Goal: Find specific page/section: Find specific page/section

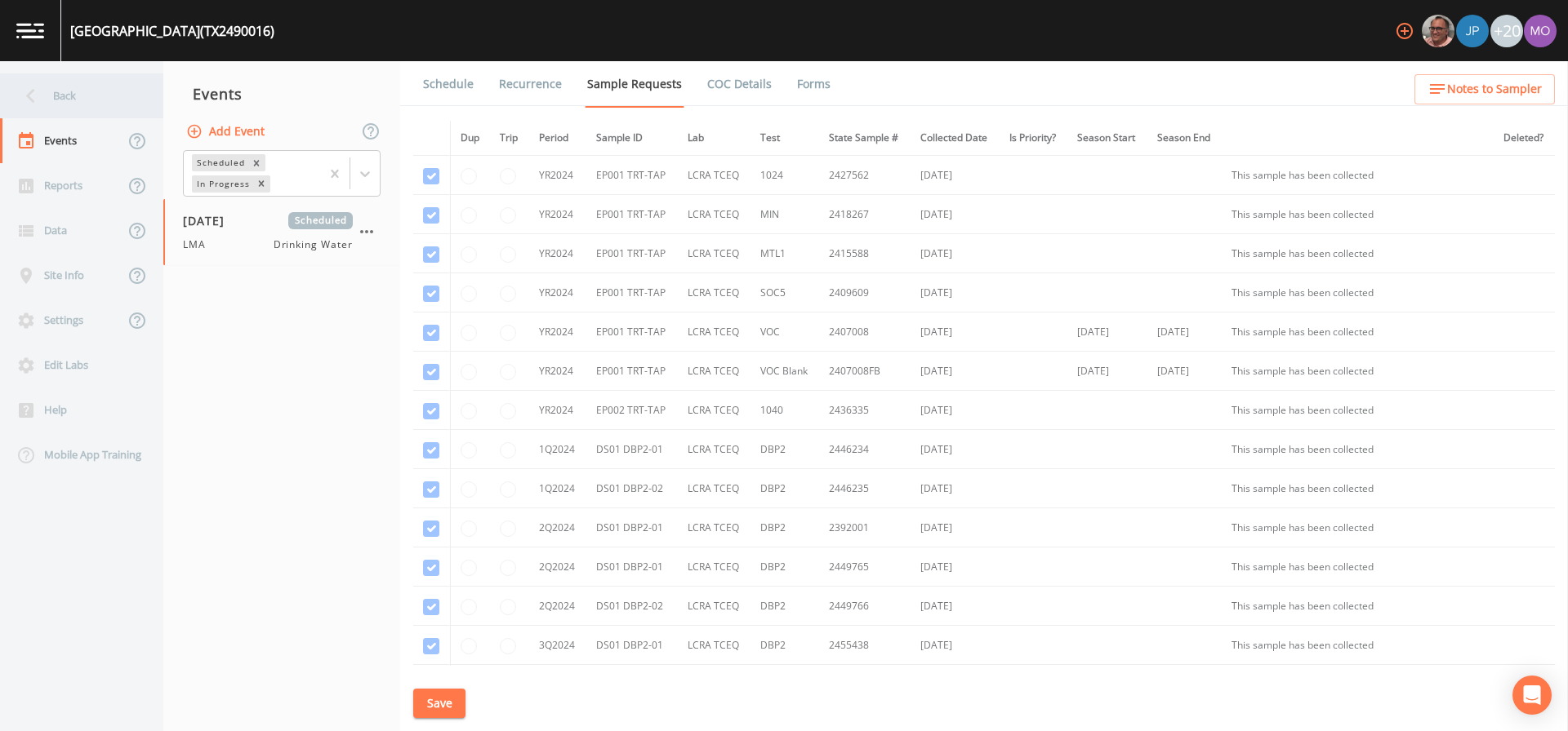
click at [69, 103] on div "Back" at bounding box center [73, 96] width 147 height 45
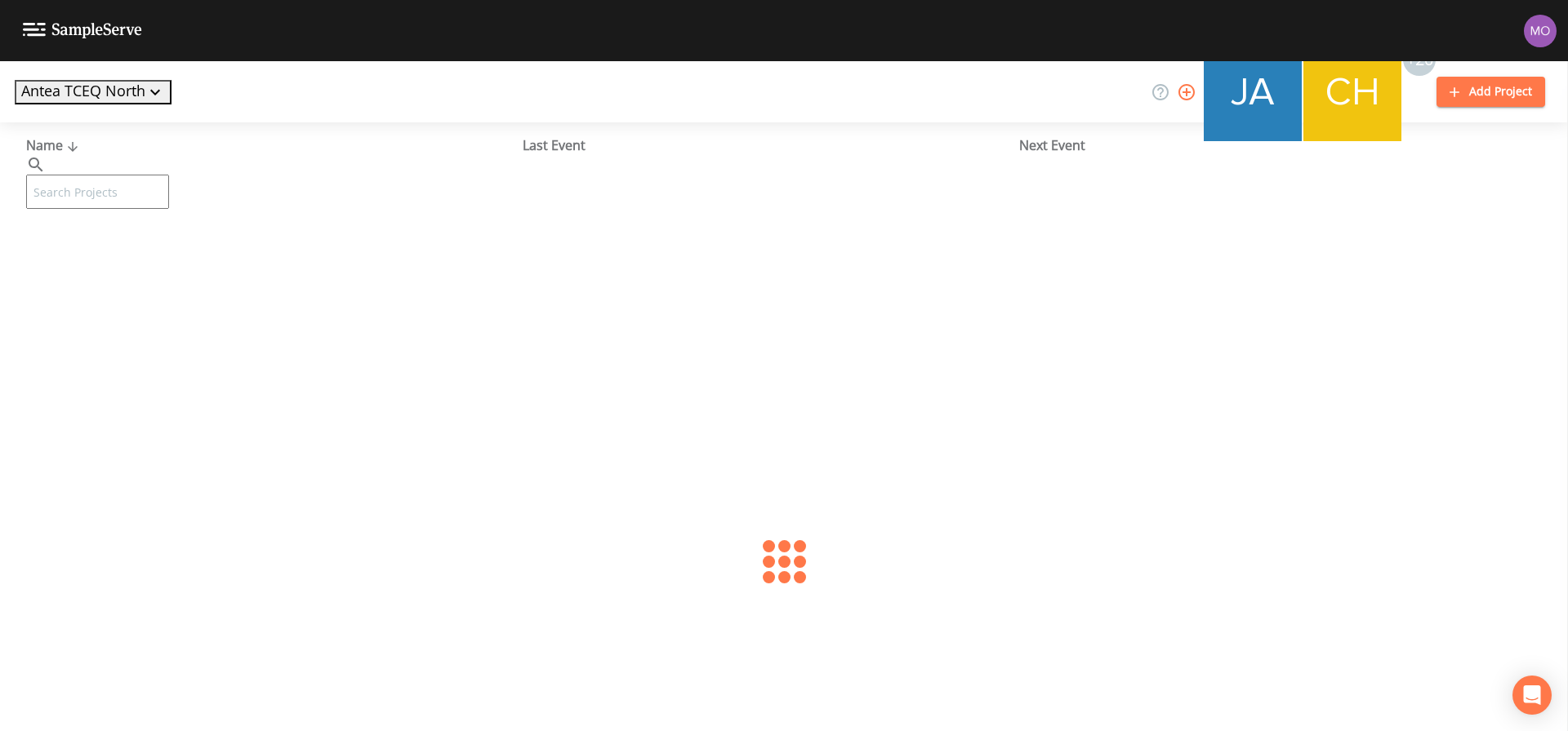
click at [100, 175] on input "text" at bounding box center [97, 191] width 143 height 34
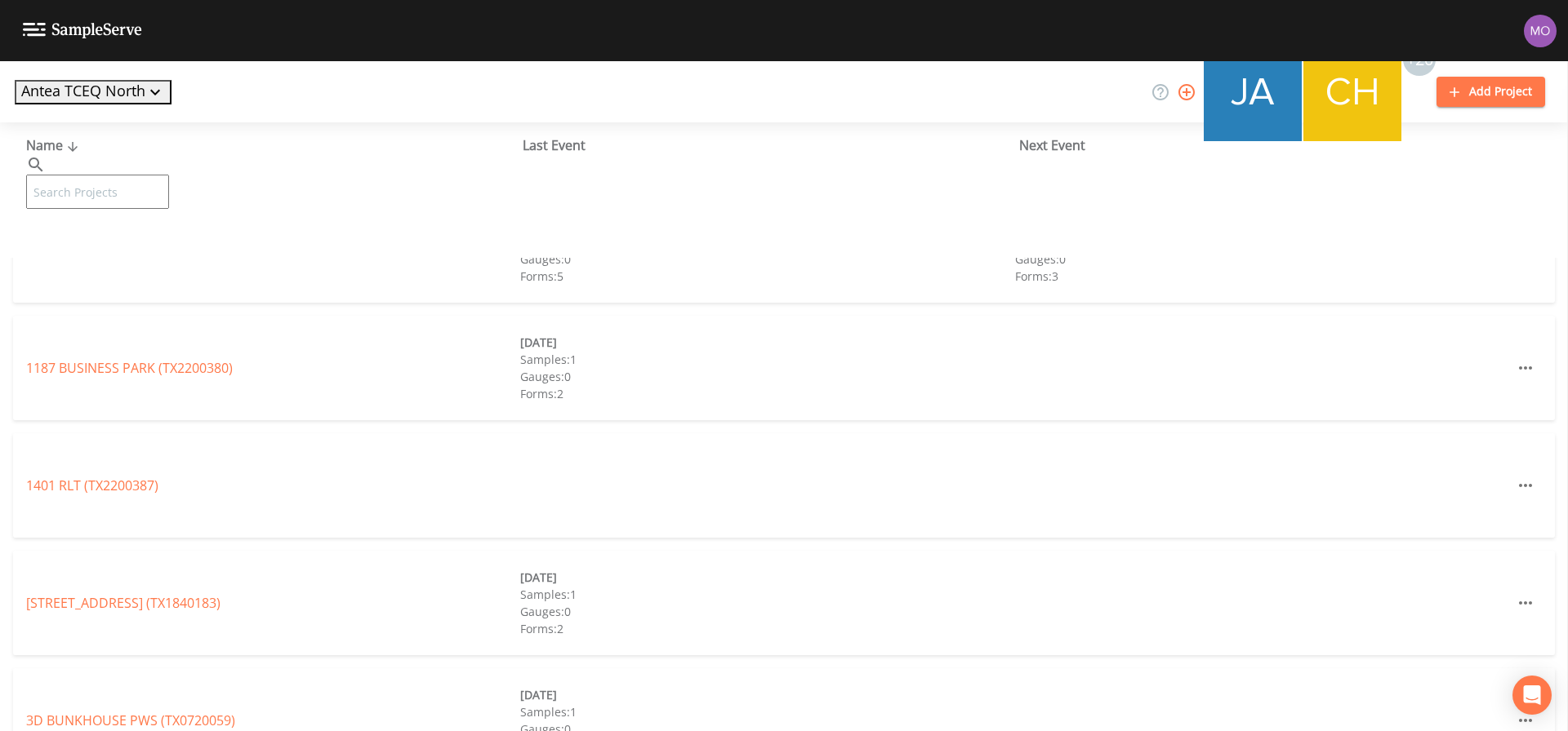
paste input "TX0720056"
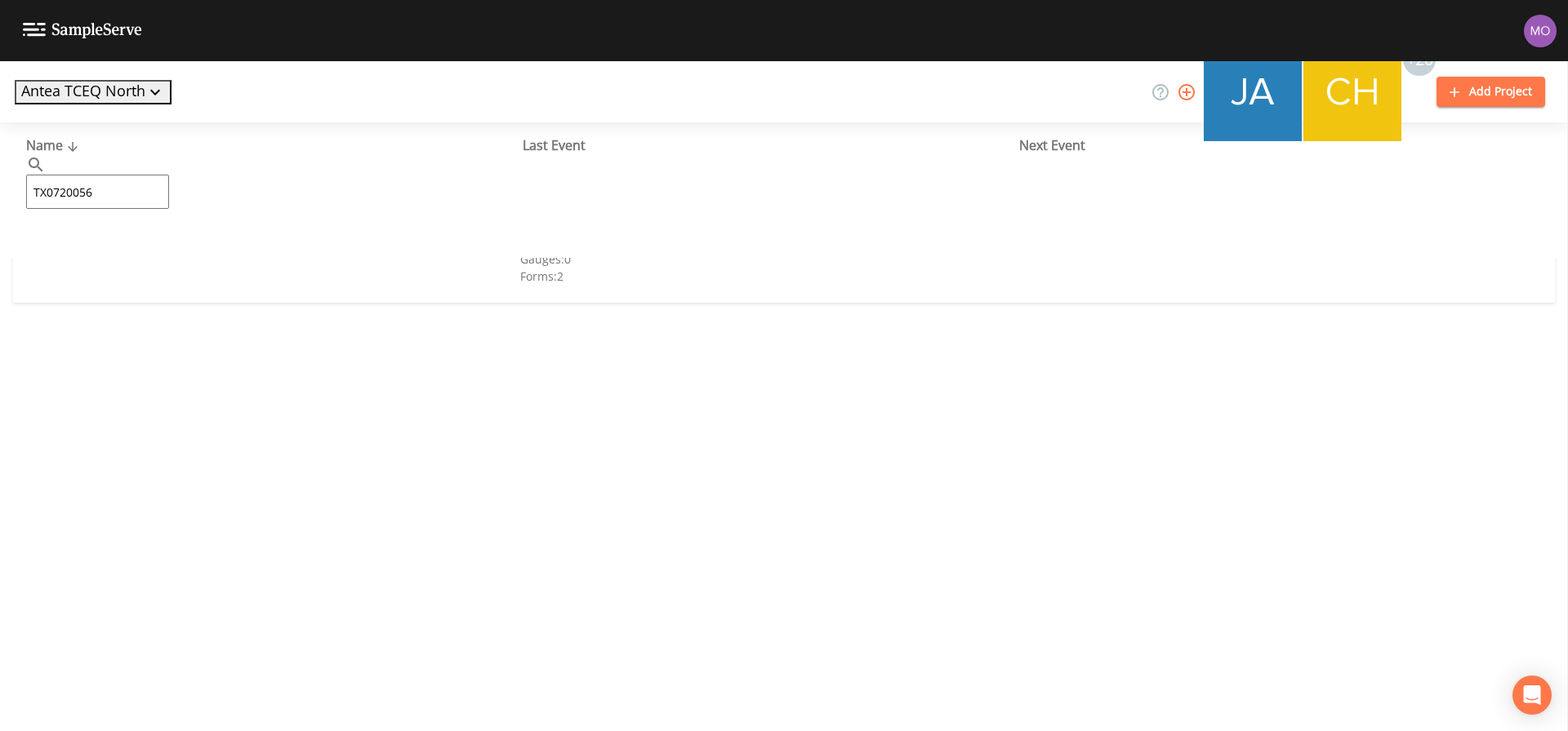
type input "TX0720056"
click at [126, 253] on link "[PERSON_NAME][GEOGRAPHIC_DATA] (TX0720056)" at bounding box center [237, 250] width 422 height 18
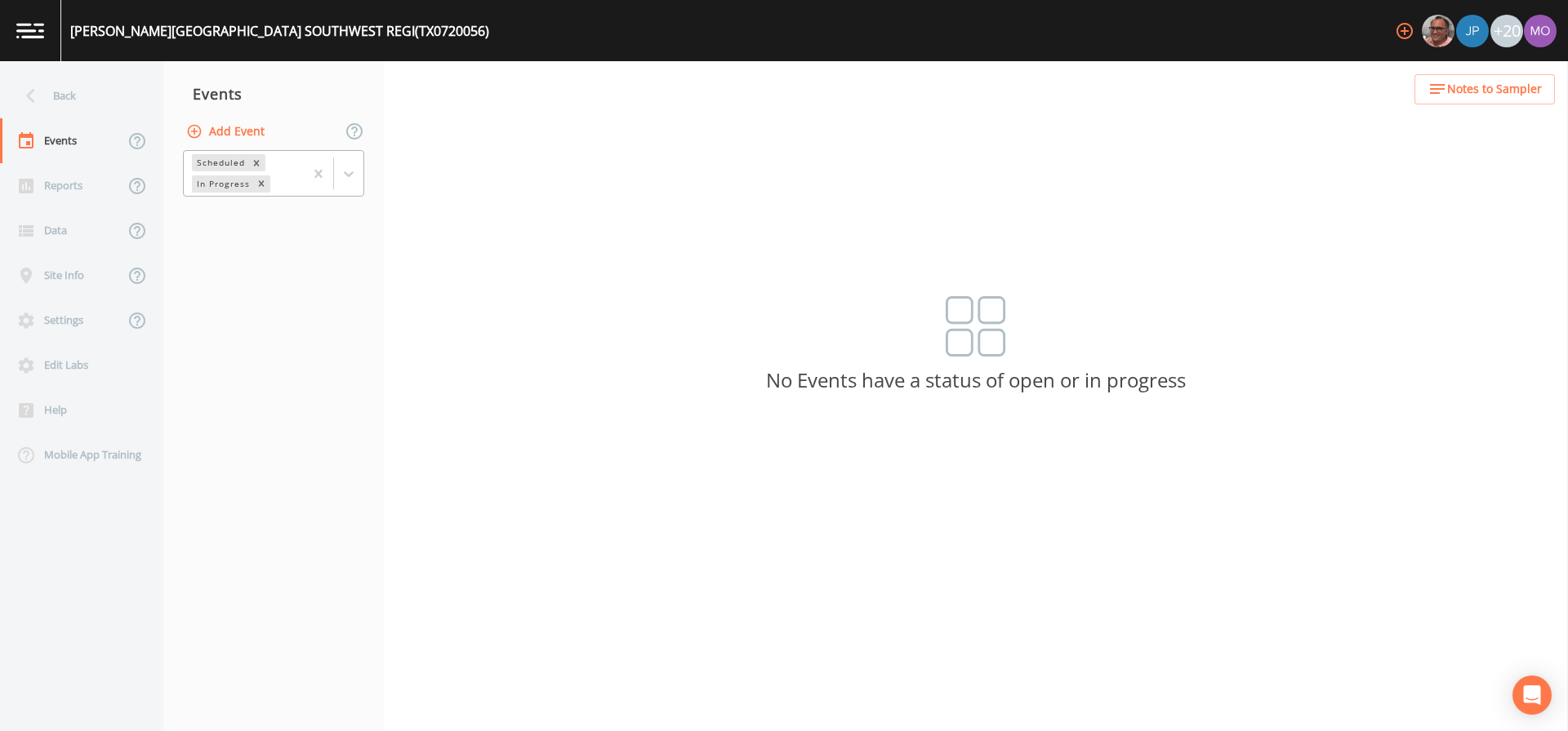
click at [232, 186] on div "In Progress" at bounding box center [222, 184] width 61 height 18
click at [240, 205] on div "Completed" at bounding box center [273, 198] width 181 height 15
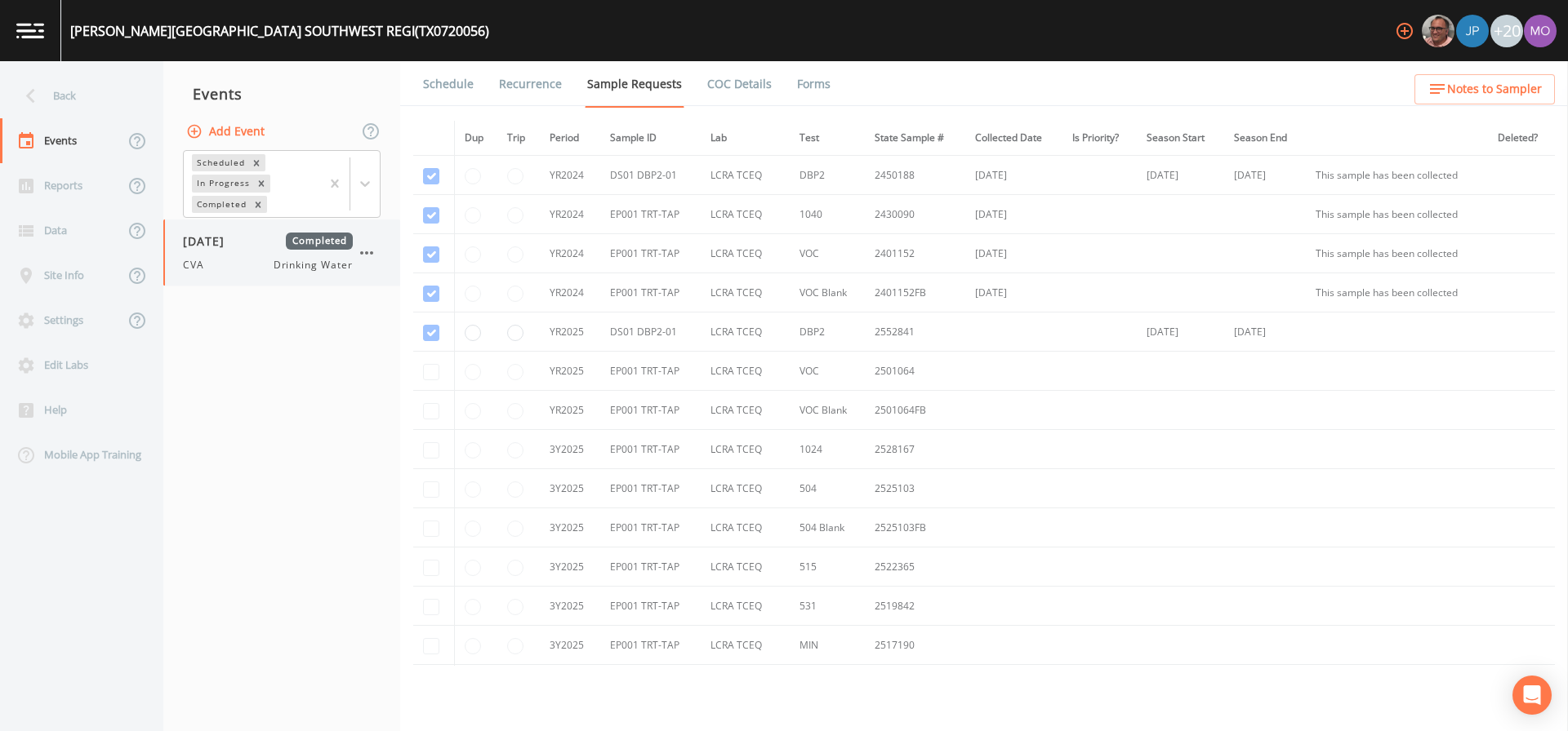
click at [231, 254] on div "[DATE] Completed CVA Drinking Water" at bounding box center [267, 253] width 169 height 40
click at [795, 88] on link "Forms" at bounding box center [814, 84] width 39 height 46
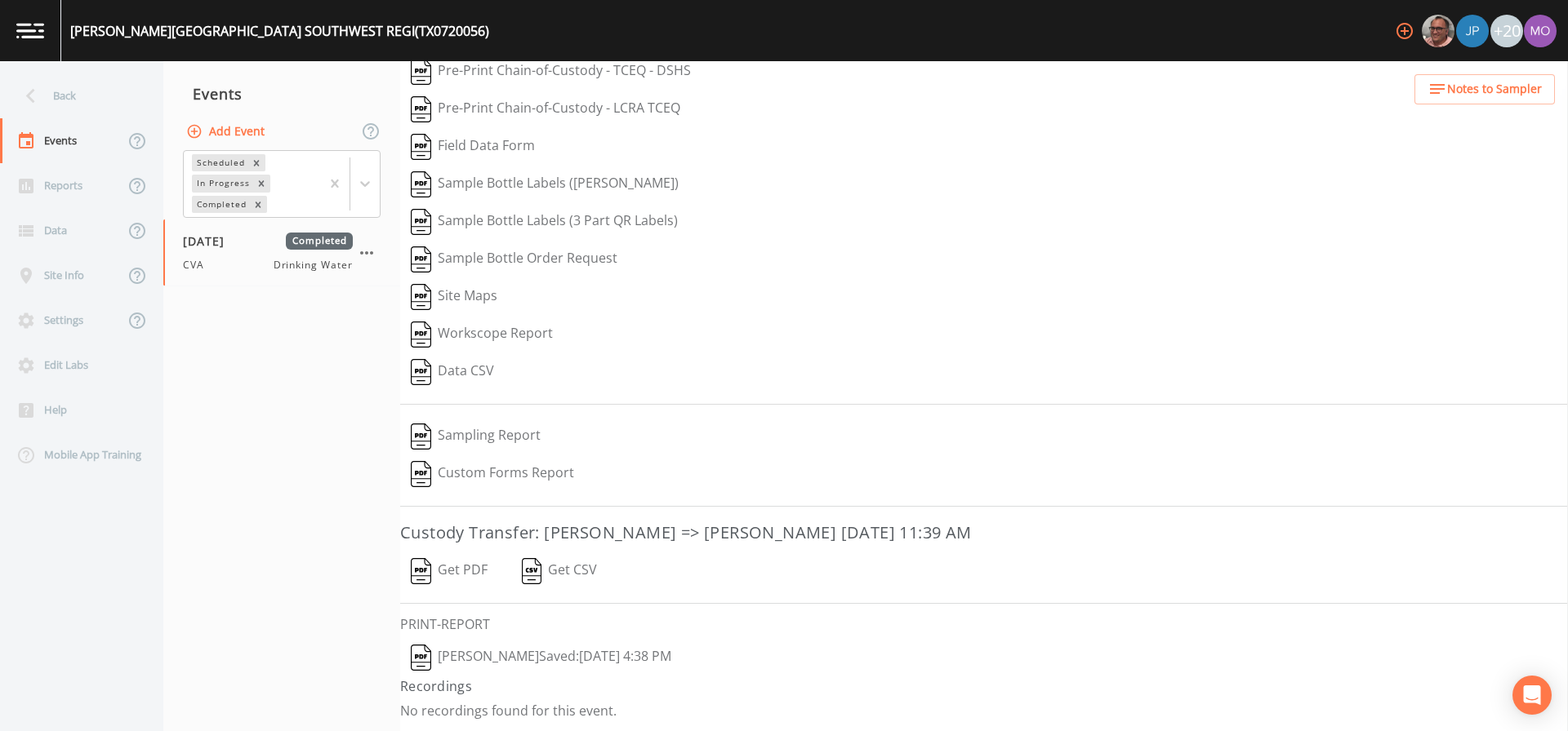
scroll to position [55, 0]
click at [422, 655] on img "button" at bounding box center [421, 657] width 20 height 26
click at [99, 104] on div "Back" at bounding box center [73, 96] width 147 height 45
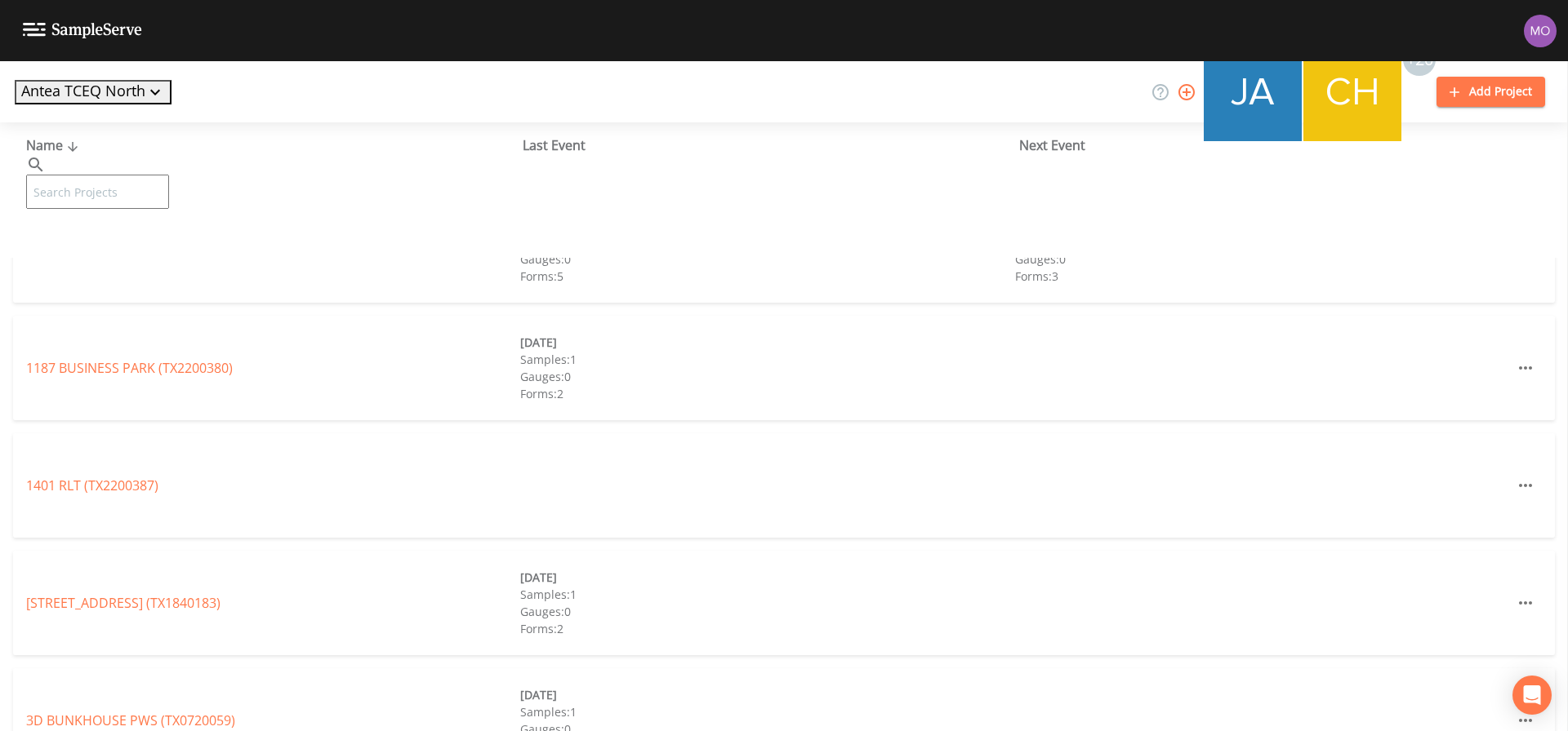
click at [120, 176] on input "text" at bounding box center [97, 191] width 143 height 34
paste input "TX1090037"
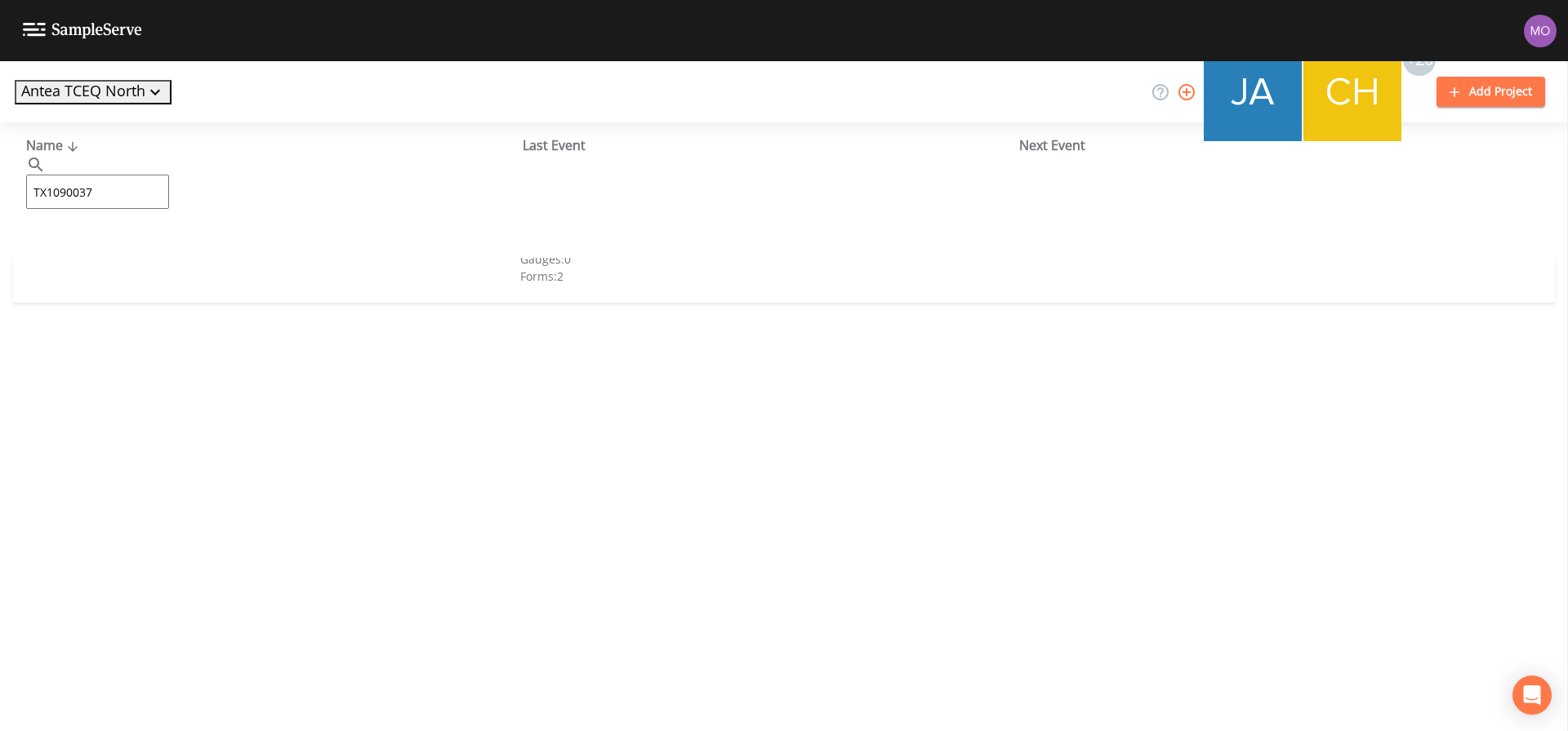
type input "TX1090037"
click at [90, 262] on div "LIVE OAK WATER SYSTEM (TX1090037) [DATE] Samples: 1 Gauges: 0 Forms: 2" at bounding box center [784, 250] width 1542 height 104
click at [90, 260] on div "LIVE OAK WATER SYSTEM (TX1090037)" at bounding box center [273, 250] width 494 height 19
click at [88, 246] on link "LIVE OAK WATER SYSTEM (TX1090037)" at bounding box center [141, 250] width 230 height 18
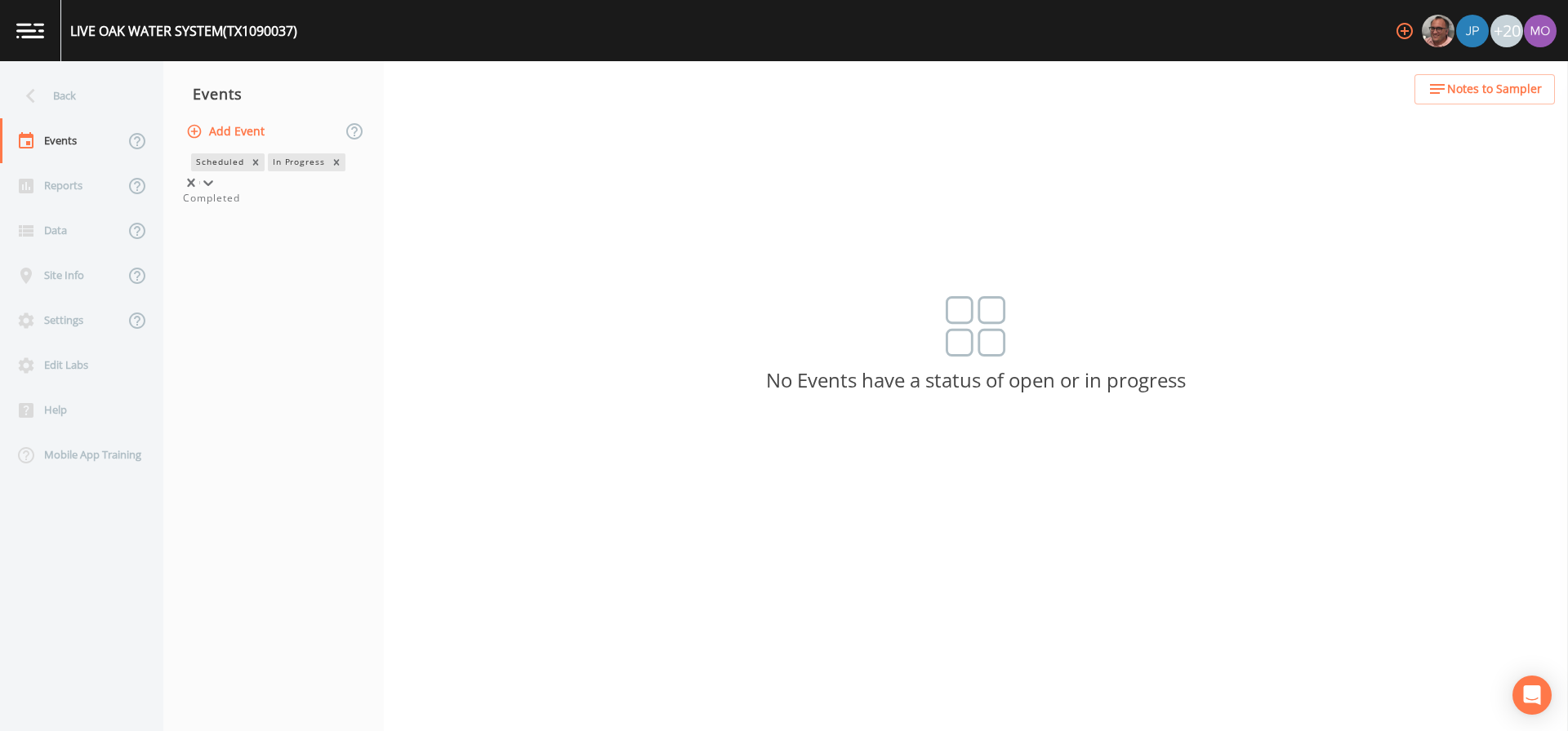
click at [268, 170] on div "In Progress" at bounding box center [298, 162] width 61 height 18
click at [221, 205] on div "Completed" at bounding box center [273, 198] width 181 height 15
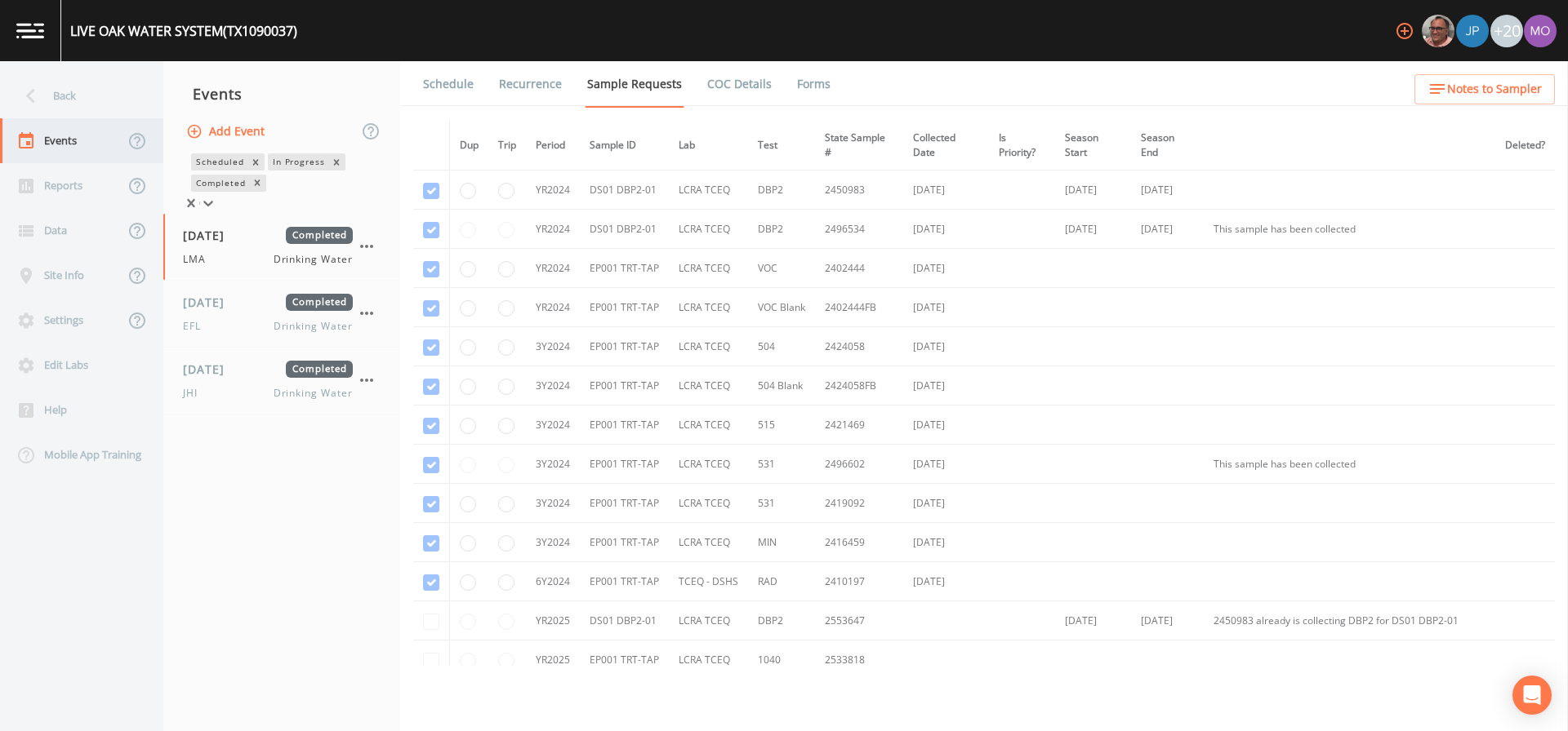
click at [71, 103] on div "Back" at bounding box center [73, 96] width 147 height 45
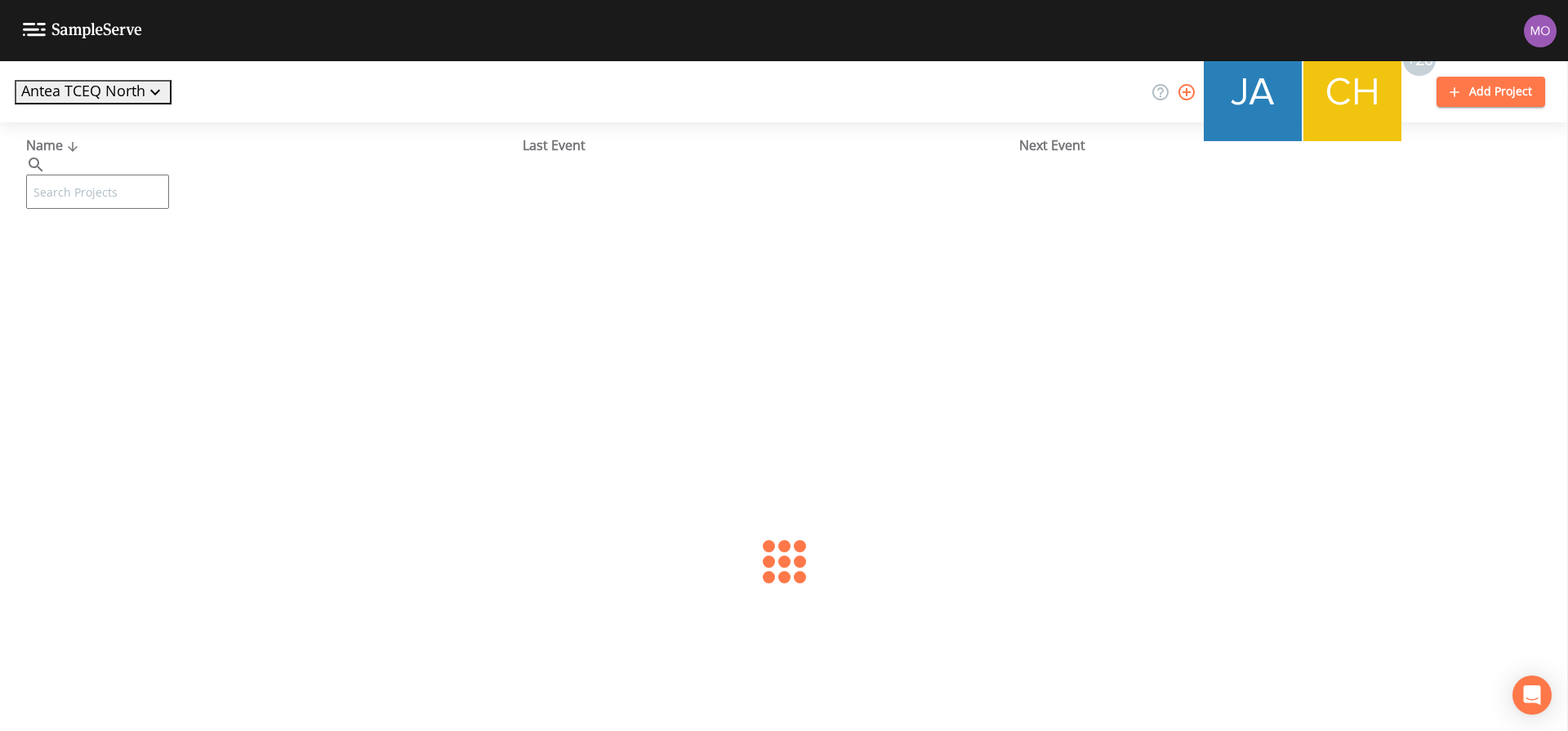
click at [150, 175] on input "text" at bounding box center [97, 191] width 143 height 34
paste input "TX1090037"
type input "TX1090037"
click at [61, 250] on link "LIVE OAK WATER SYSTEM (TX1090037)" at bounding box center [141, 250] width 230 height 18
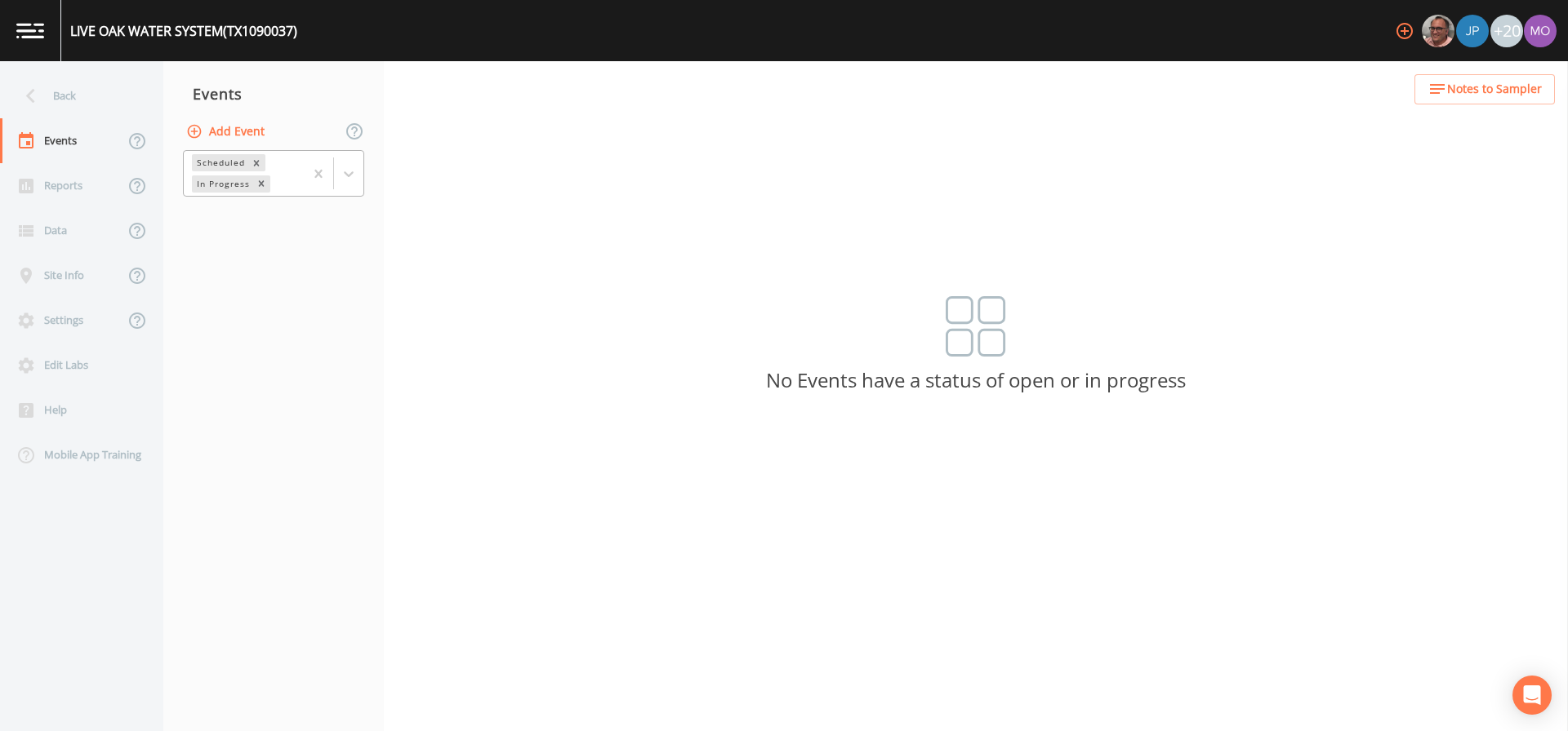
click at [215, 182] on div "In Progress" at bounding box center [222, 184] width 61 height 18
click at [224, 205] on div "Completed" at bounding box center [273, 198] width 181 height 15
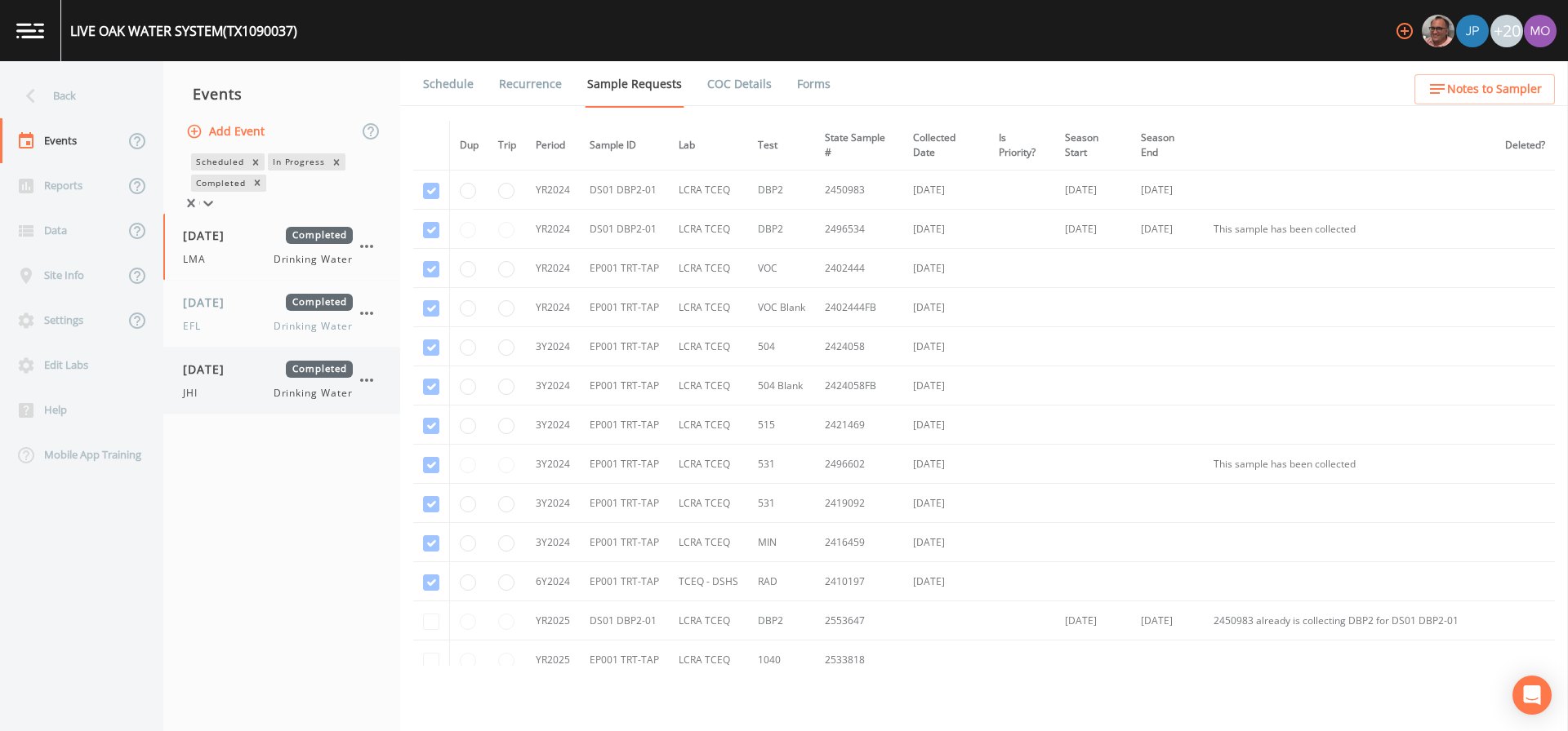
click at [218, 396] on div "JHI Drinking Water" at bounding box center [267, 393] width 169 height 15
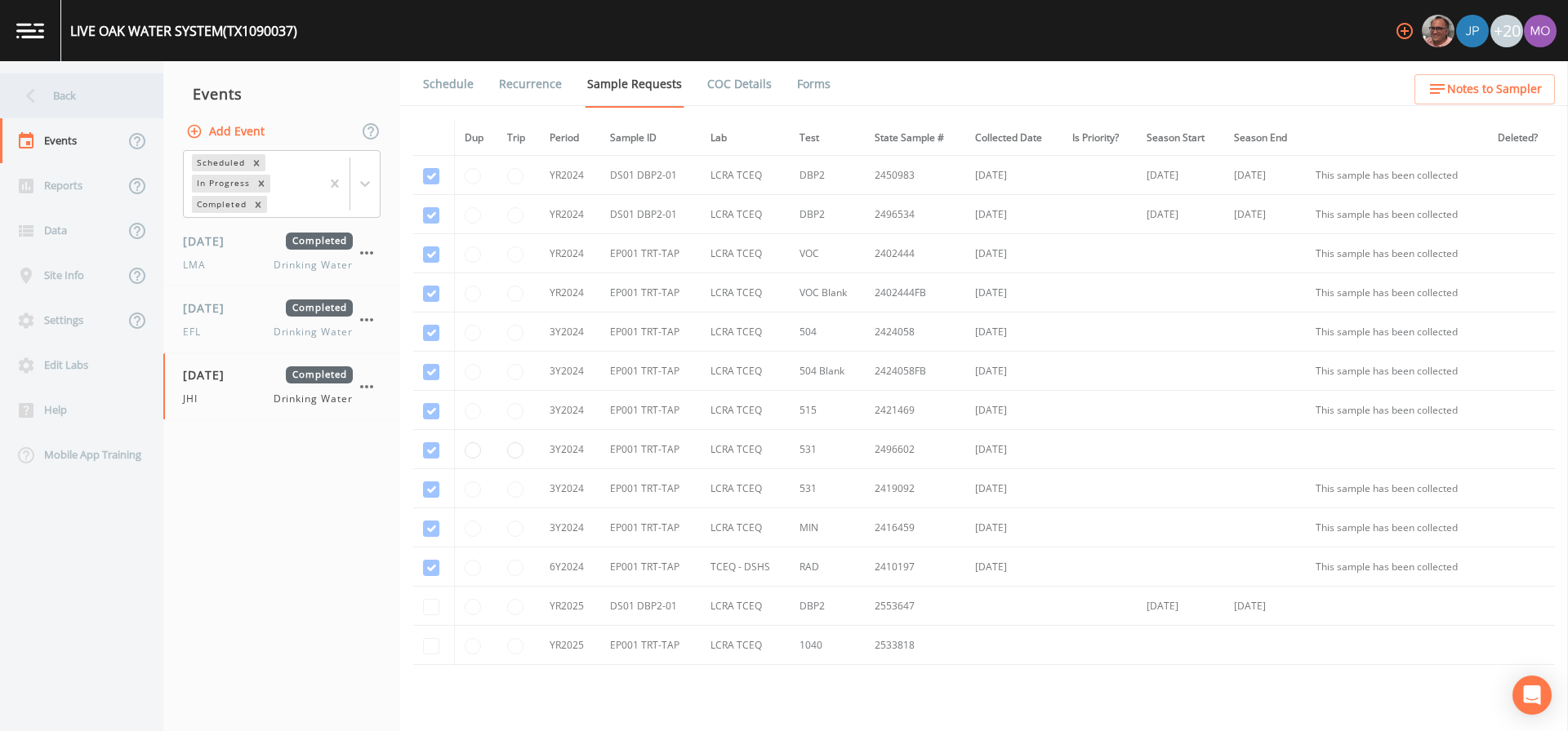
click at [54, 103] on div "Back" at bounding box center [73, 96] width 147 height 45
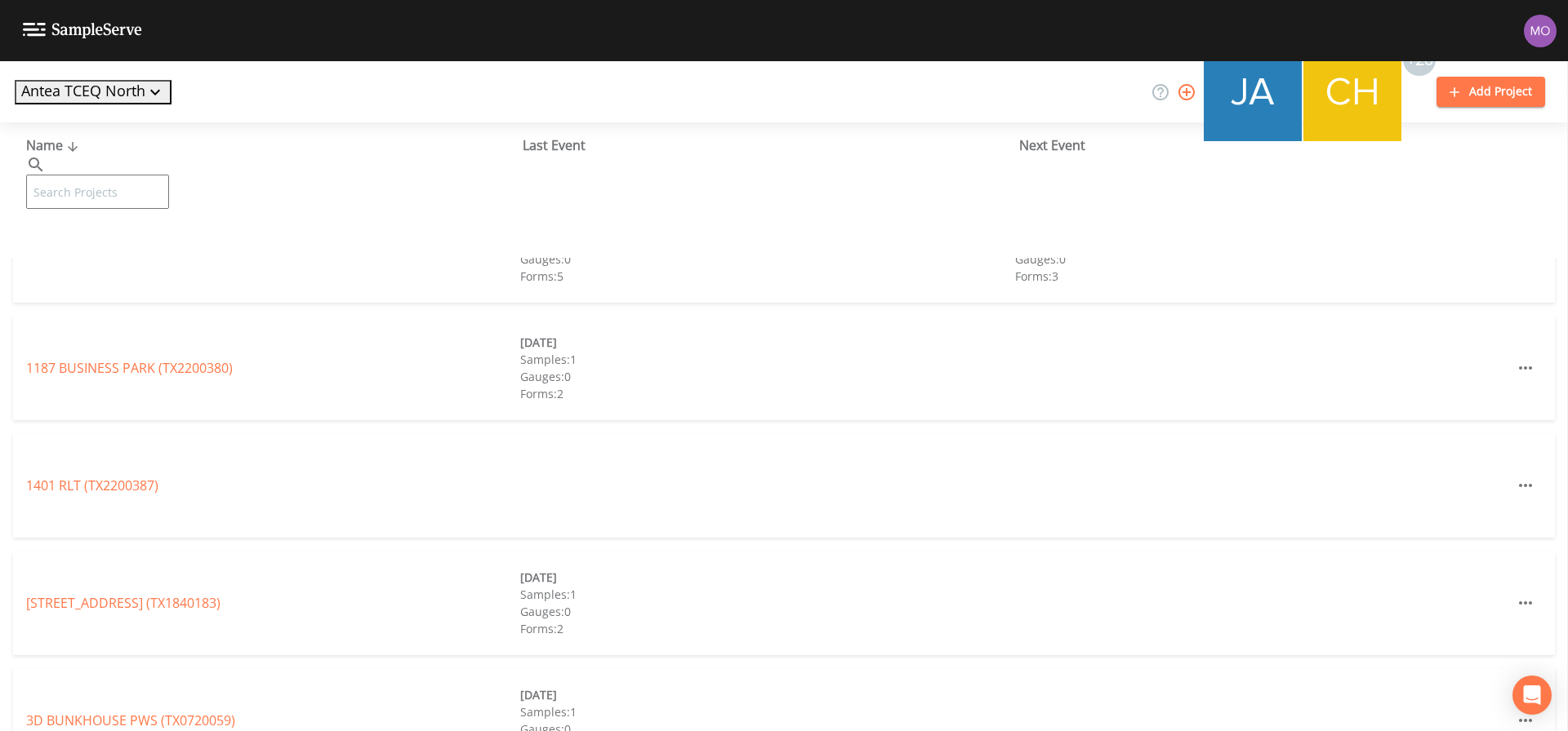
click at [109, 175] on input "text" at bounding box center [97, 191] width 143 height 34
paste input "TX1090043"
type input "TX1090043"
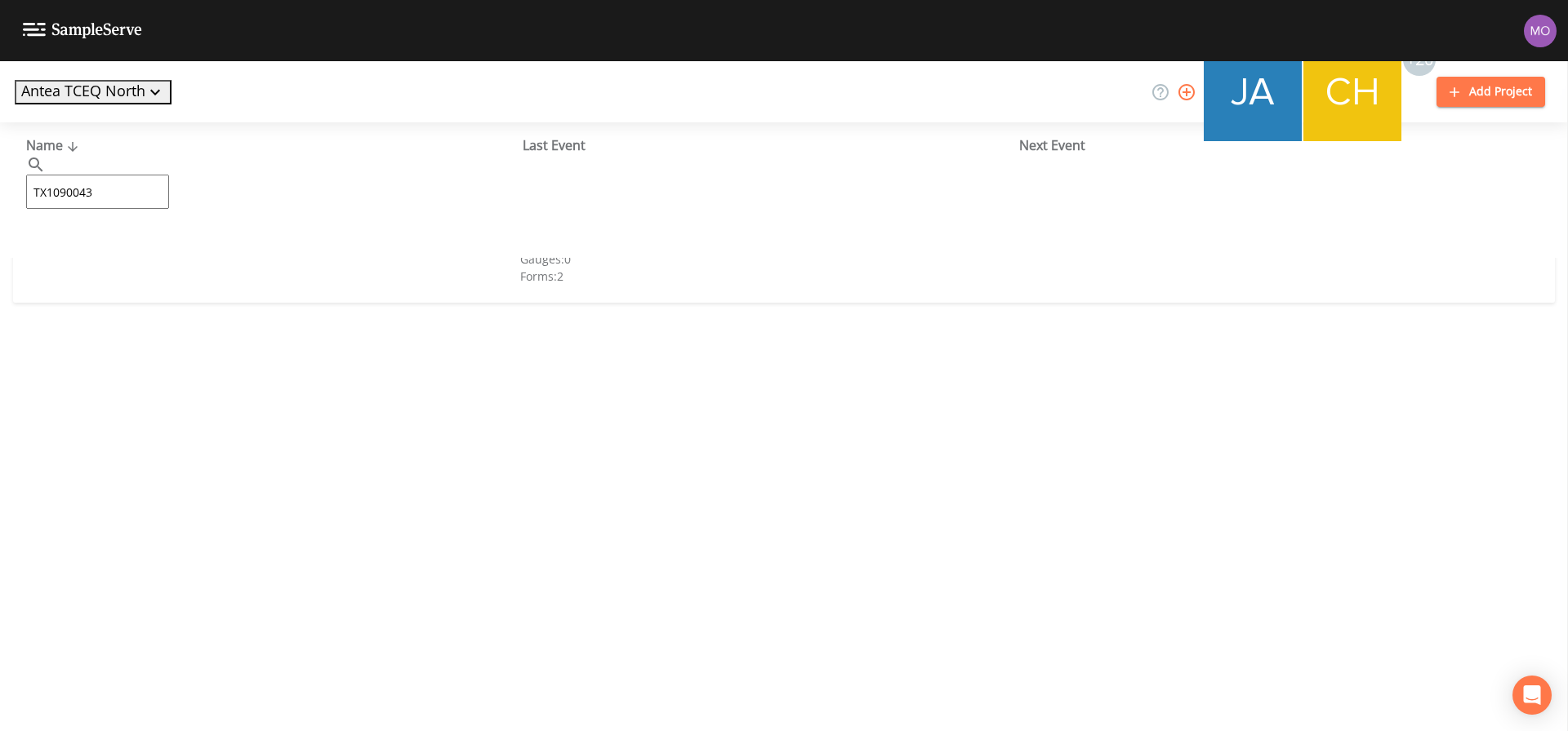
click at [98, 244] on link "OAK HILL WATER SYSTEM (TX1090043)" at bounding box center [141, 250] width 231 height 18
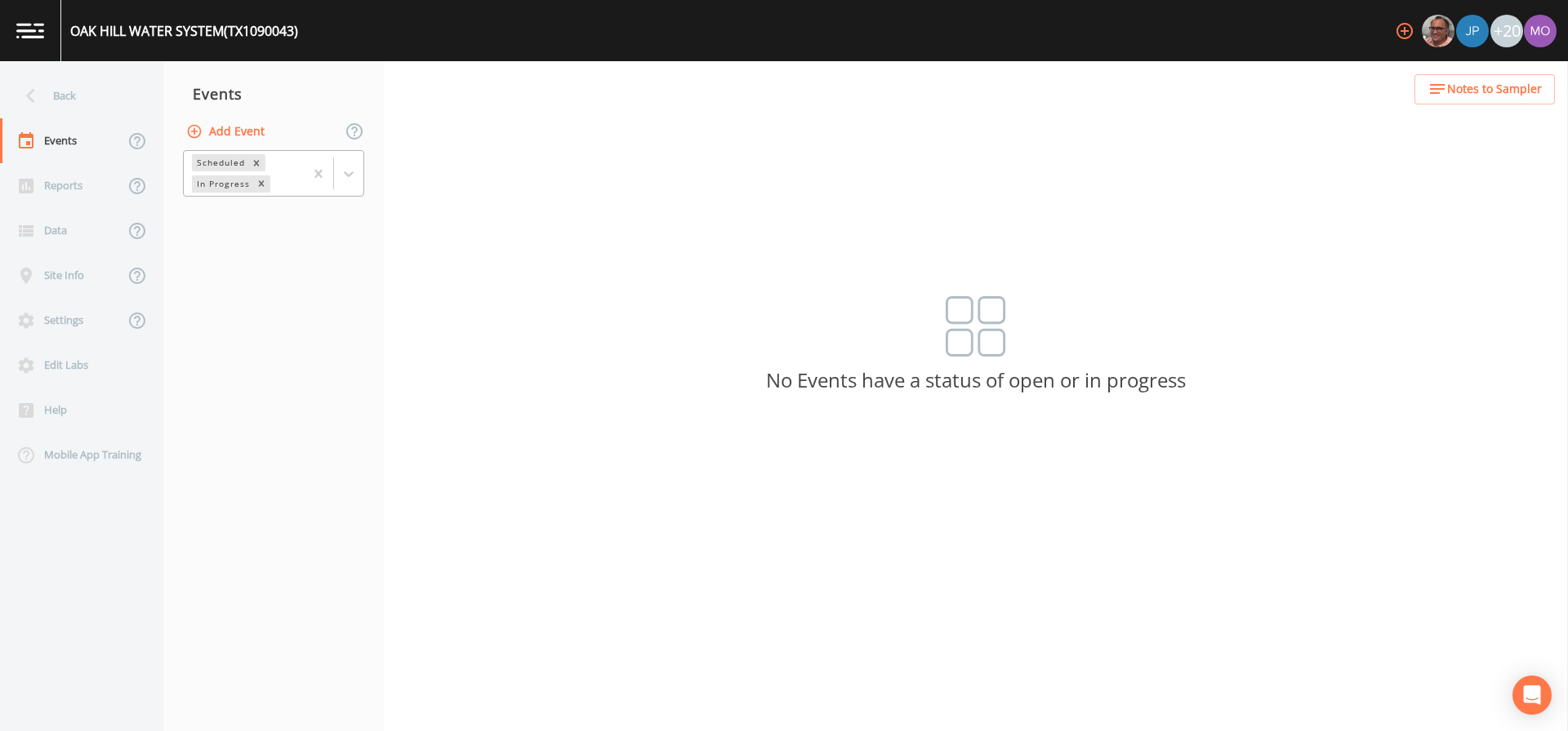
click at [208, 177] on div "In Progress" at bounding box center [222, 184] width 61 height 18
click at [221, 205] on div "Completed" at bounding box center [273, 198] width 181 height 15
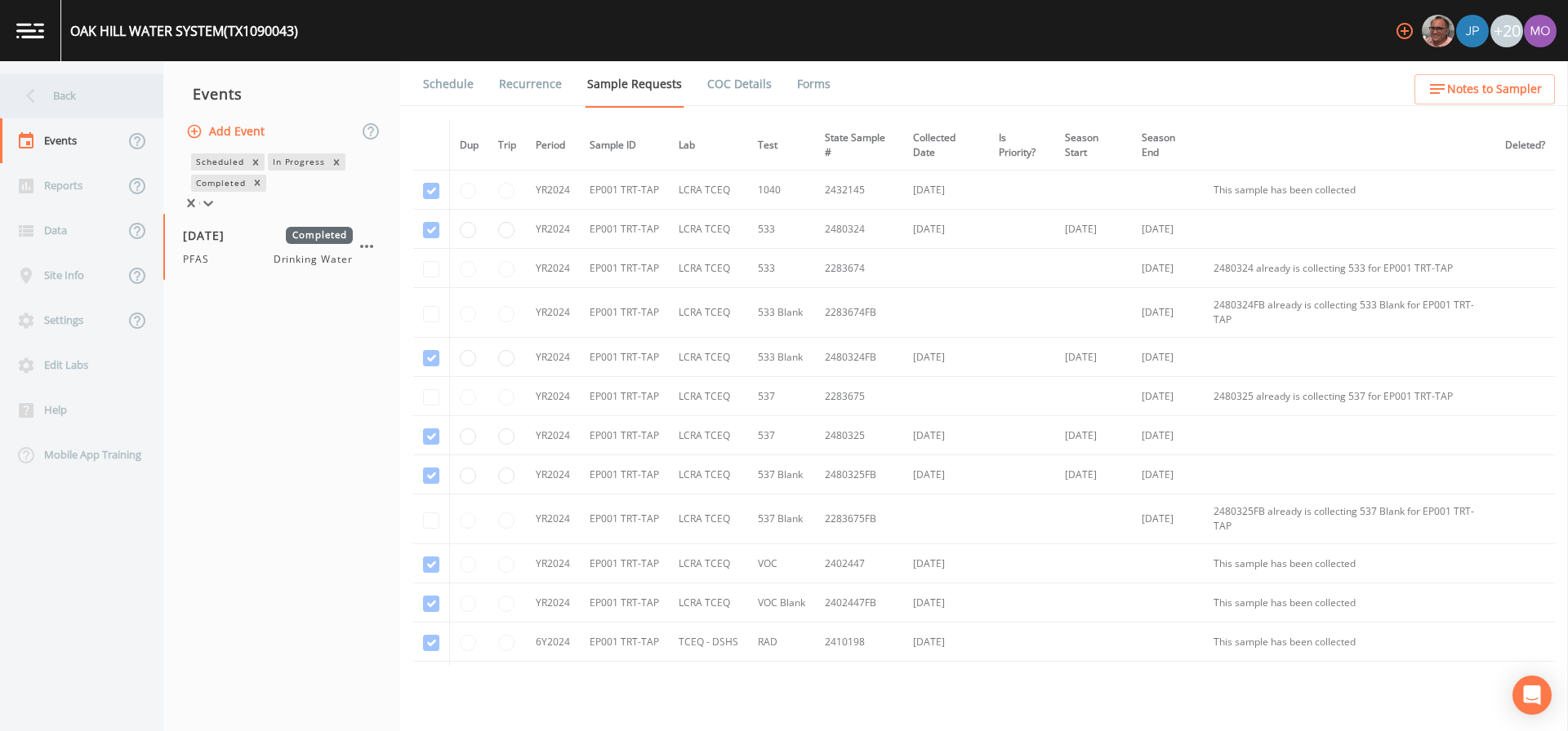
click at [72, 90] on div "Back" at bounding box center [73, 96] width 147 height 45
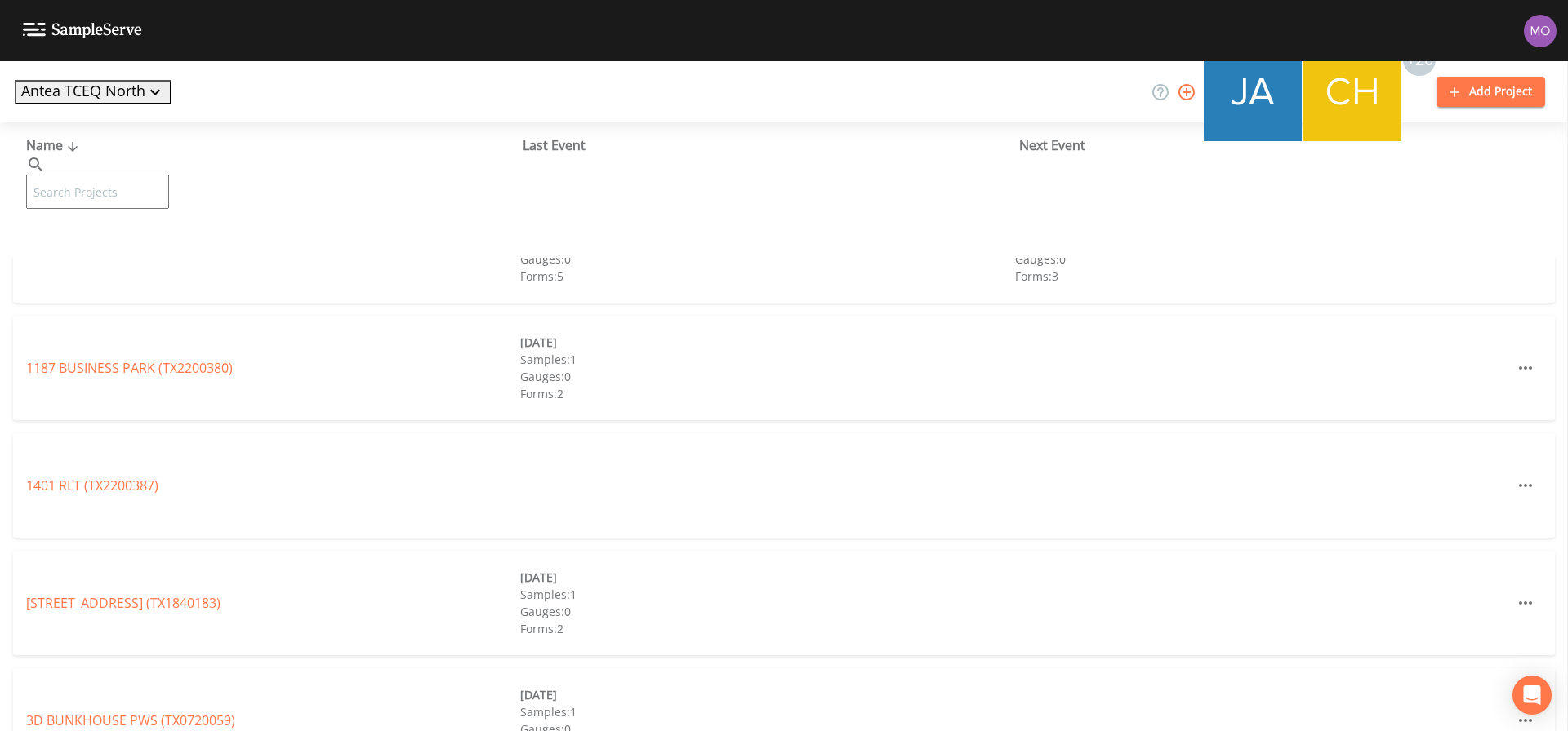
click at [132, 175] on input "text" at bounding box center [97, 191] width 143 height 34
paste input "TX1090045"
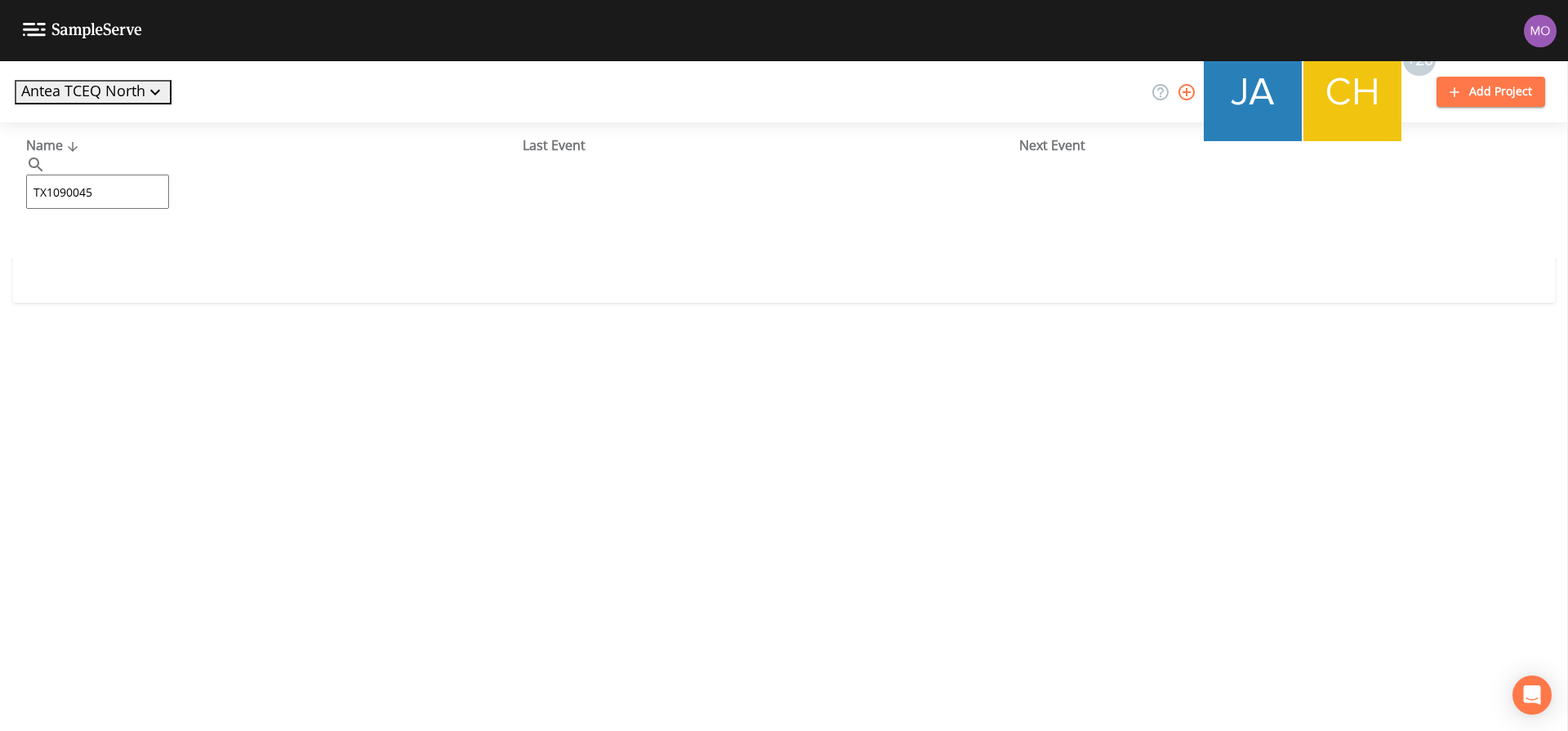
type input "TX1090045"
click at [120, 251] on link "BEACHVIEW ACRES WATER ASSOCIATION (TX1090045)" at bounding box center [189, 250] width 325 height 18
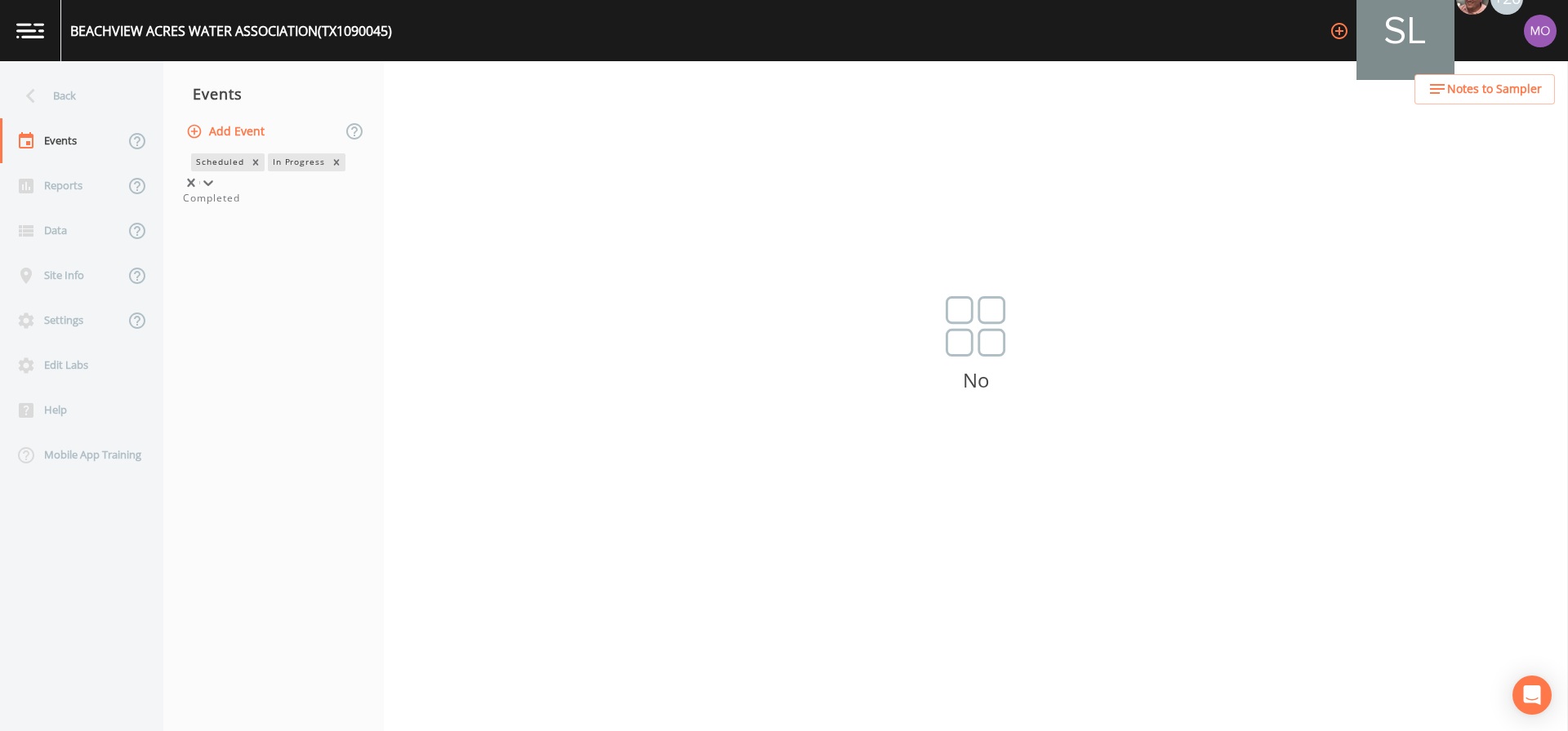
click at [268, 170] on div "In Progress" at bounding box center [298, 162] width 61 height 18
click at [219, 205] on div "Completed" at bounding box center [273, 198] width 181 height 15
click at [219, 192] on div "Completed" at bounding box center [219, 183] width 57 height 18
click at [61, 100] on div "Back" at bounding box center [73, 96] width 147 height 45
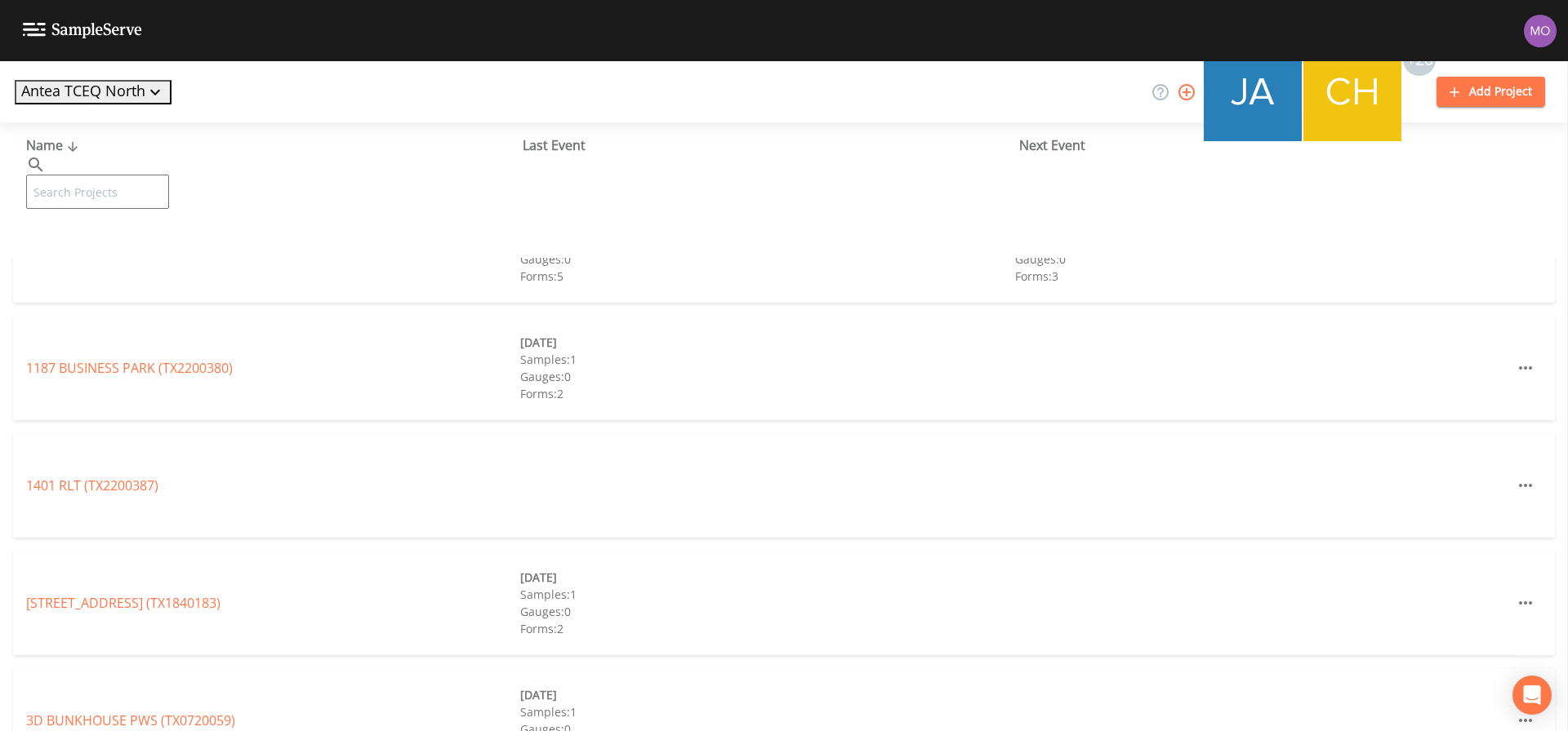
click at [164, 175] on input "text" at bounding box center [97, 191] width 143 height 34
paste input "TX1840003"
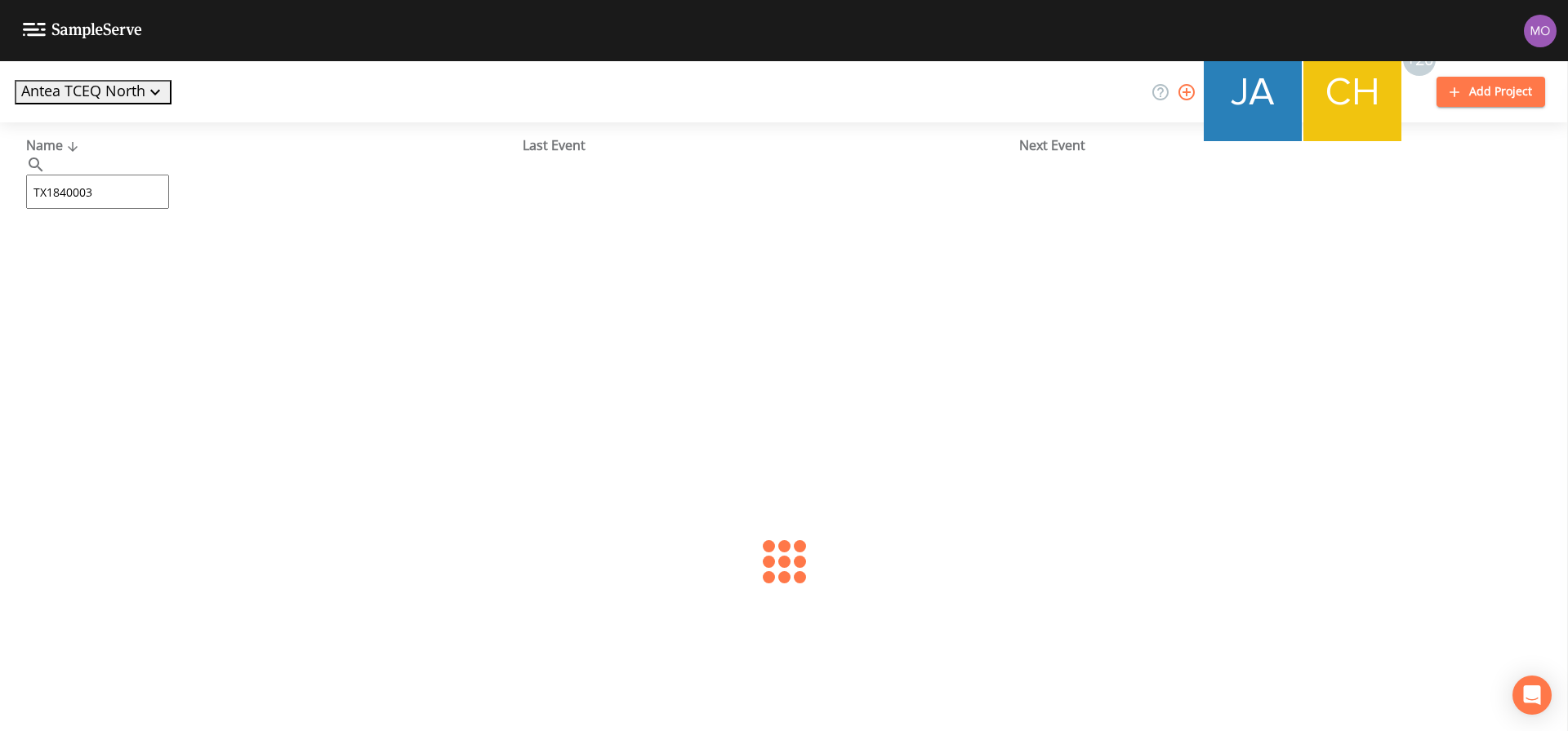
type input "TX1840003"
click at [163, 247] on link "CITY OF [GEOGRAPHIC_DATA] (TX1840003)" at bounding box center [155, 250] width 256 height 18
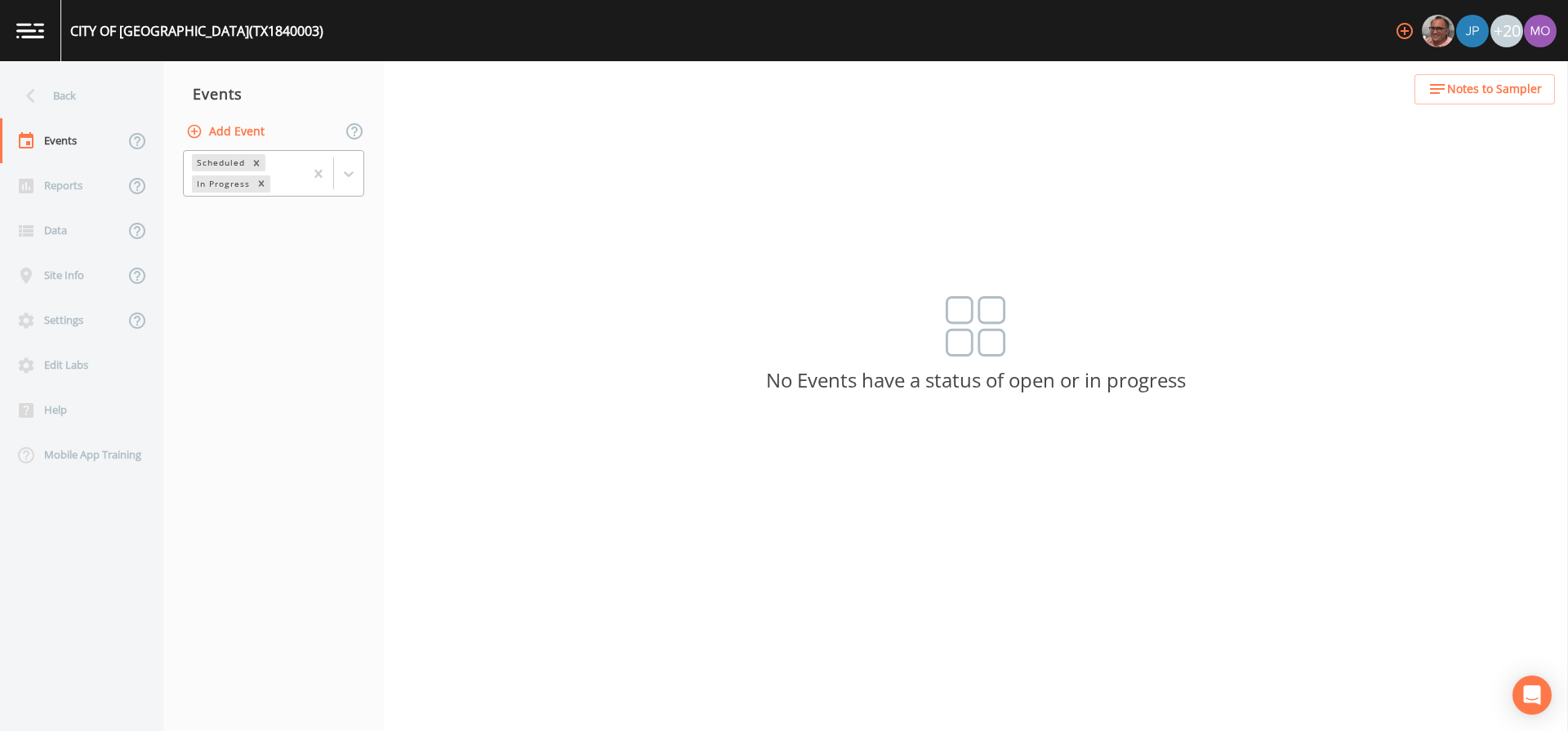
click at [234, 177] on div "In Progress" at bounding box center [222, 184] width 61 height 18
click at [244, 205] on div "Completed" at bounding box center [273, 198] width 181 height 15
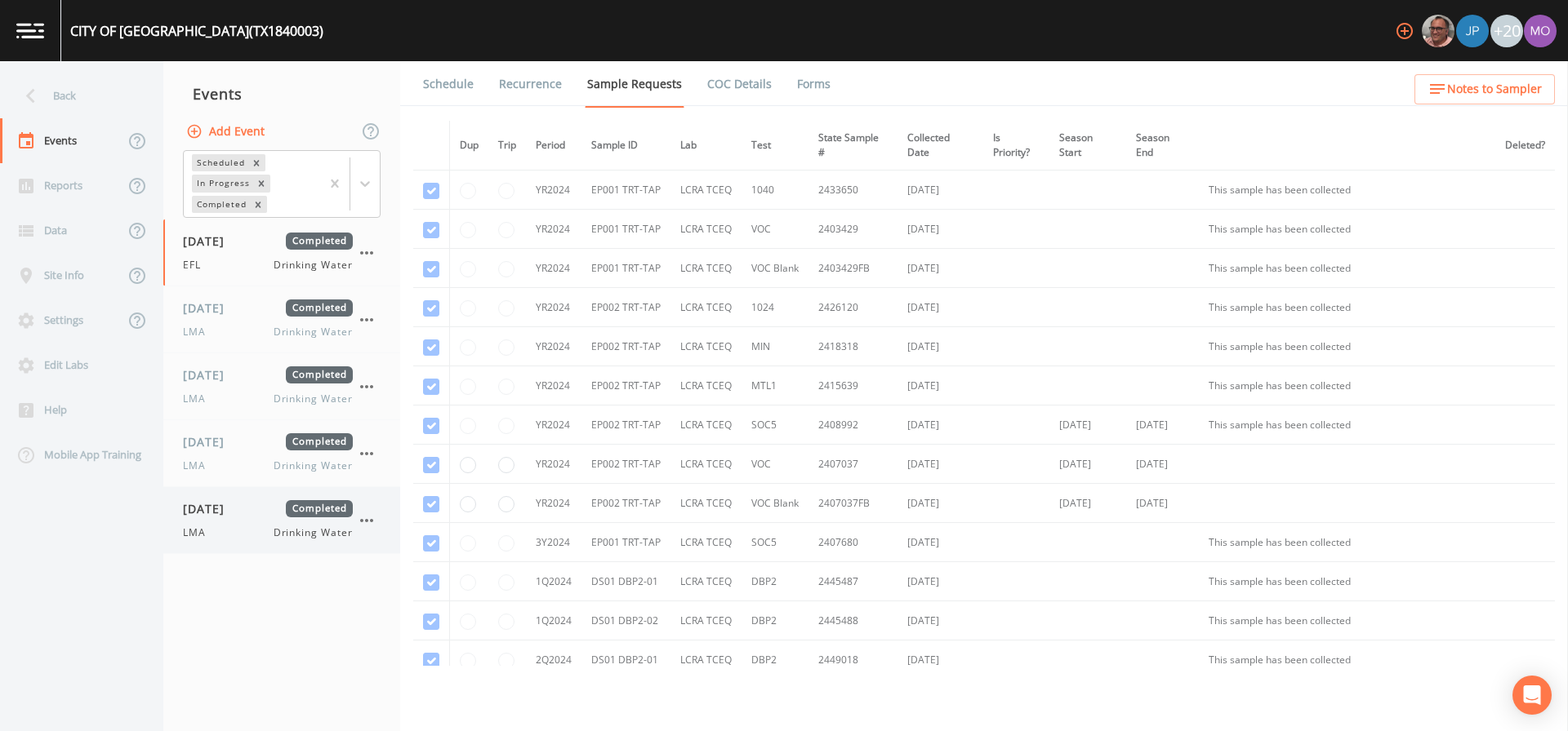
click at [197, 503] on span "[DATE]" at bounding box center [209, 509] width 53 height 18
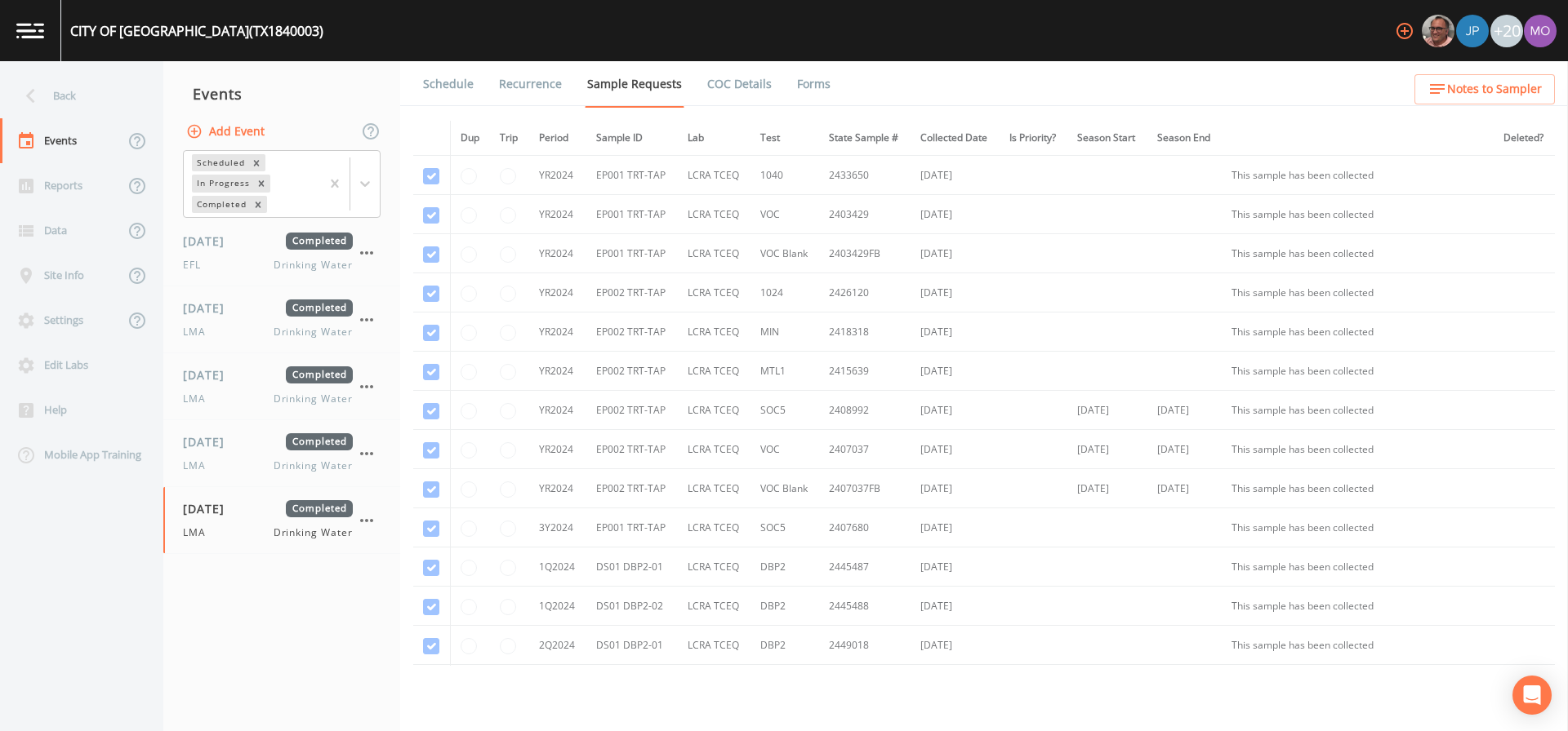
click at [820, 81] on link "Forms" at bounding box center [814, 84] width 39 height 46
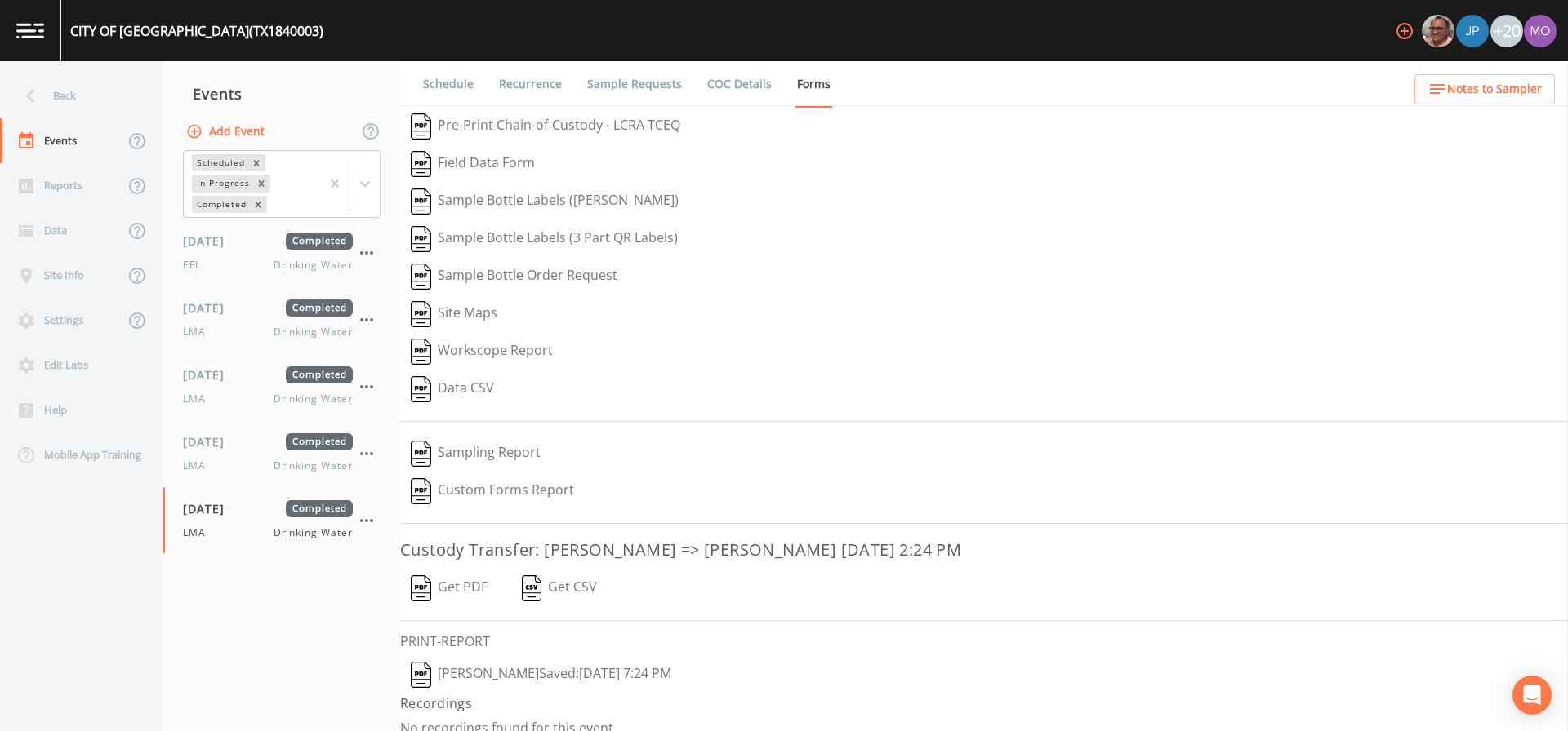
scroll to position [18, 0]
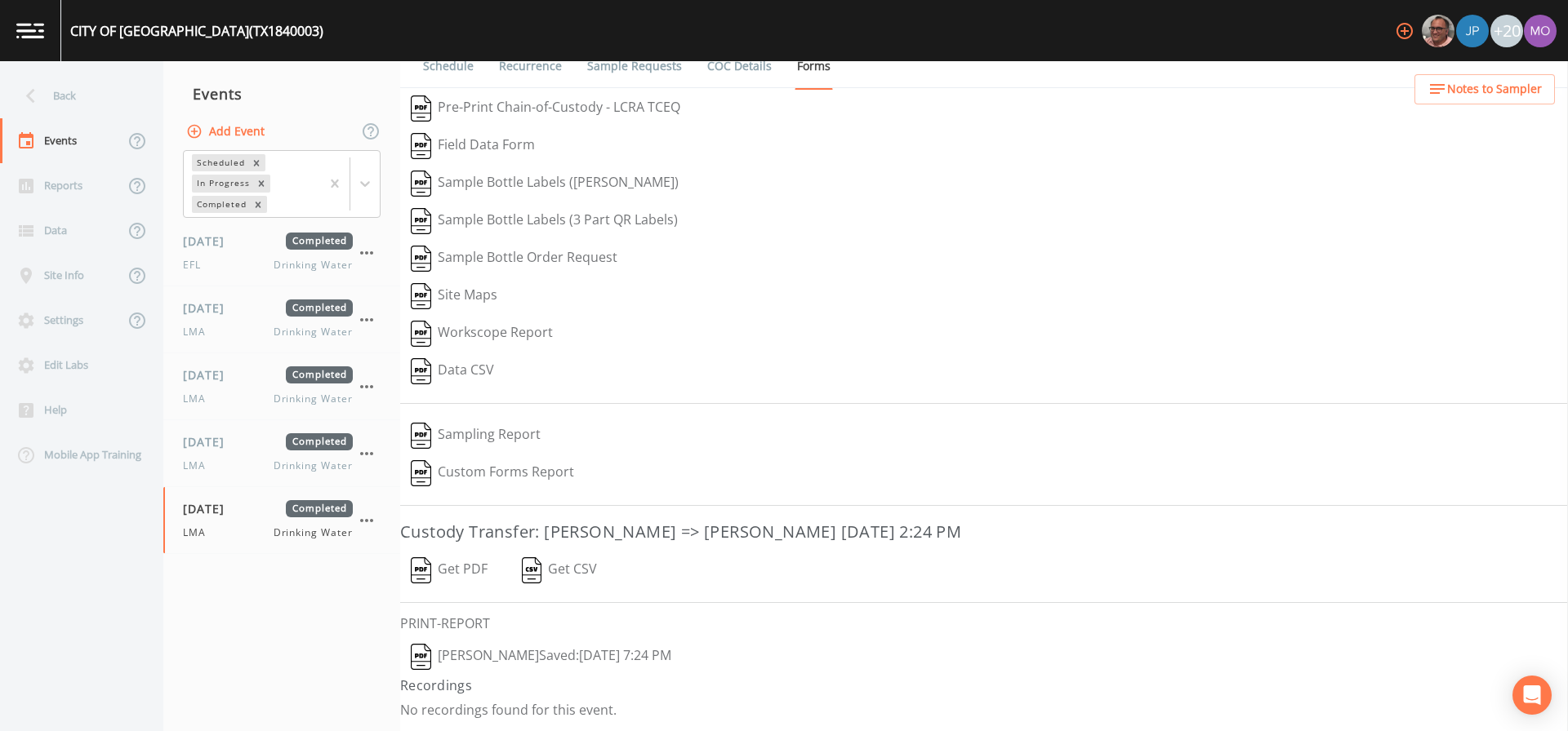
click at [425, 653] on img "button" at bounding box center [421, 657] width 20 height 26
click at [86, 105] on div "Back" at bounding box center [73, 96] width 147 height 45
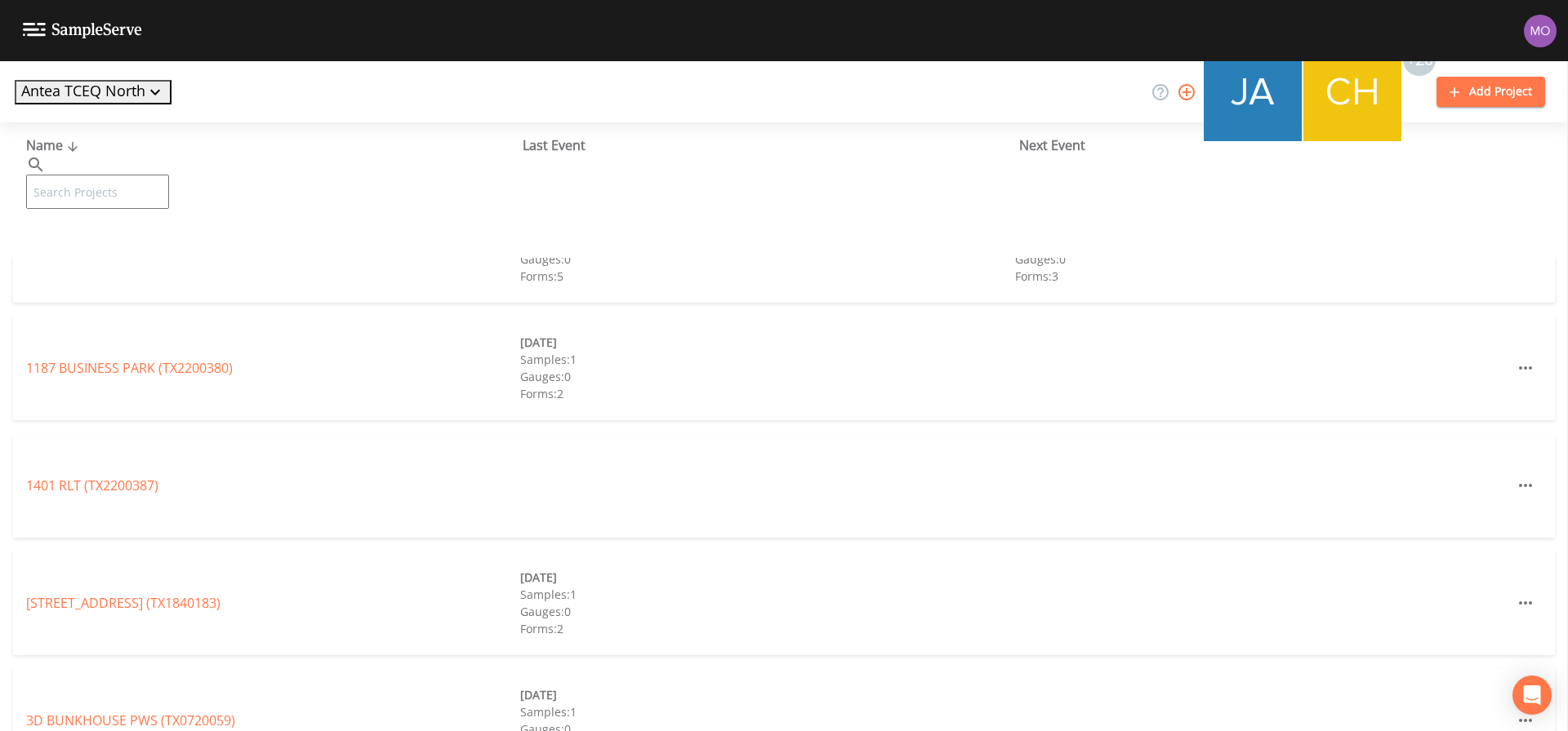
click at [122, 175] on input "text" at bounding box center [97, 191] width 143 height 34
paste input "TX1840003"
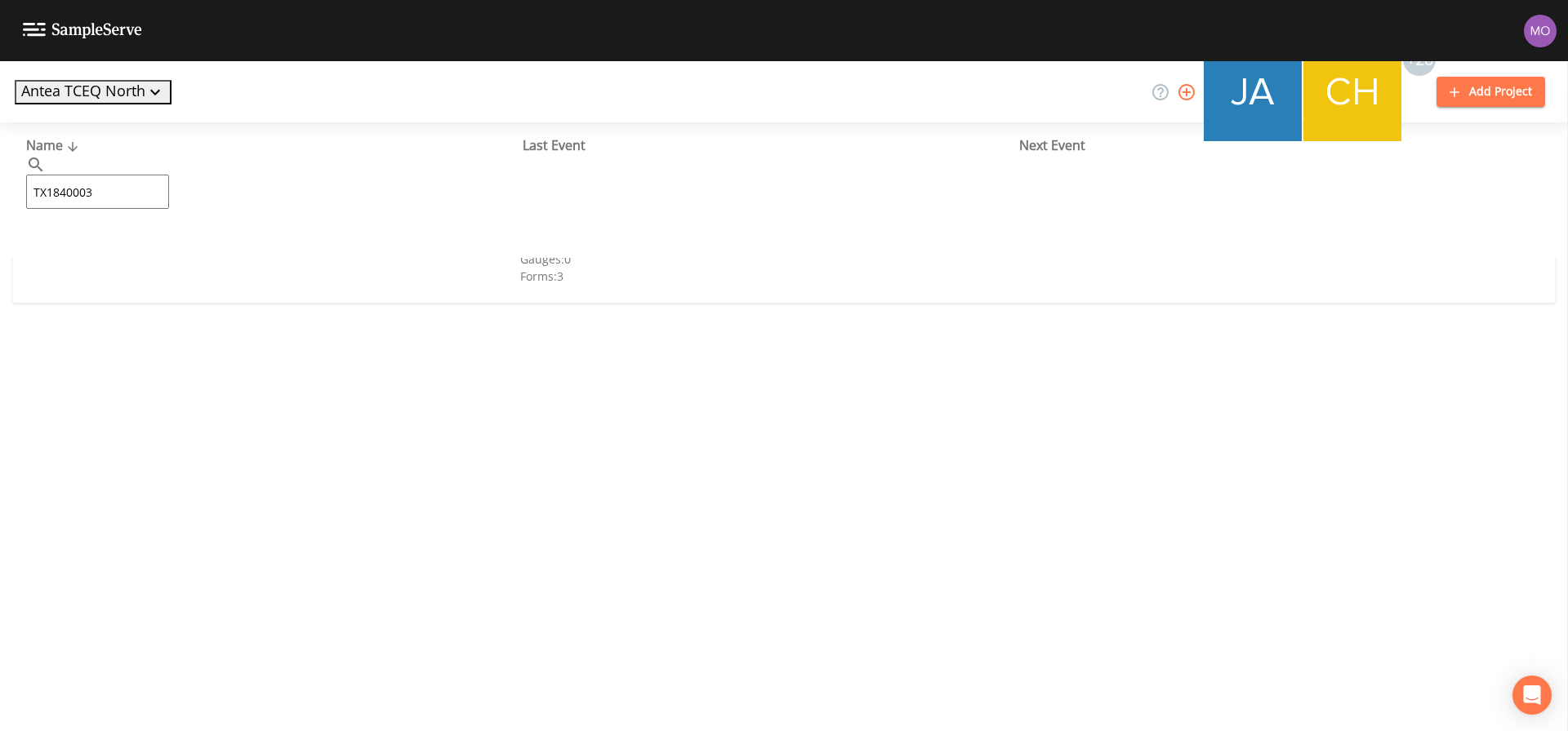
type input "TX1840003"
click at [124, 250] on link "CITY OF [GEOGRAPHIC_DATA] (TX1840003)" at bounding box center [155, 250] width 256 height 18
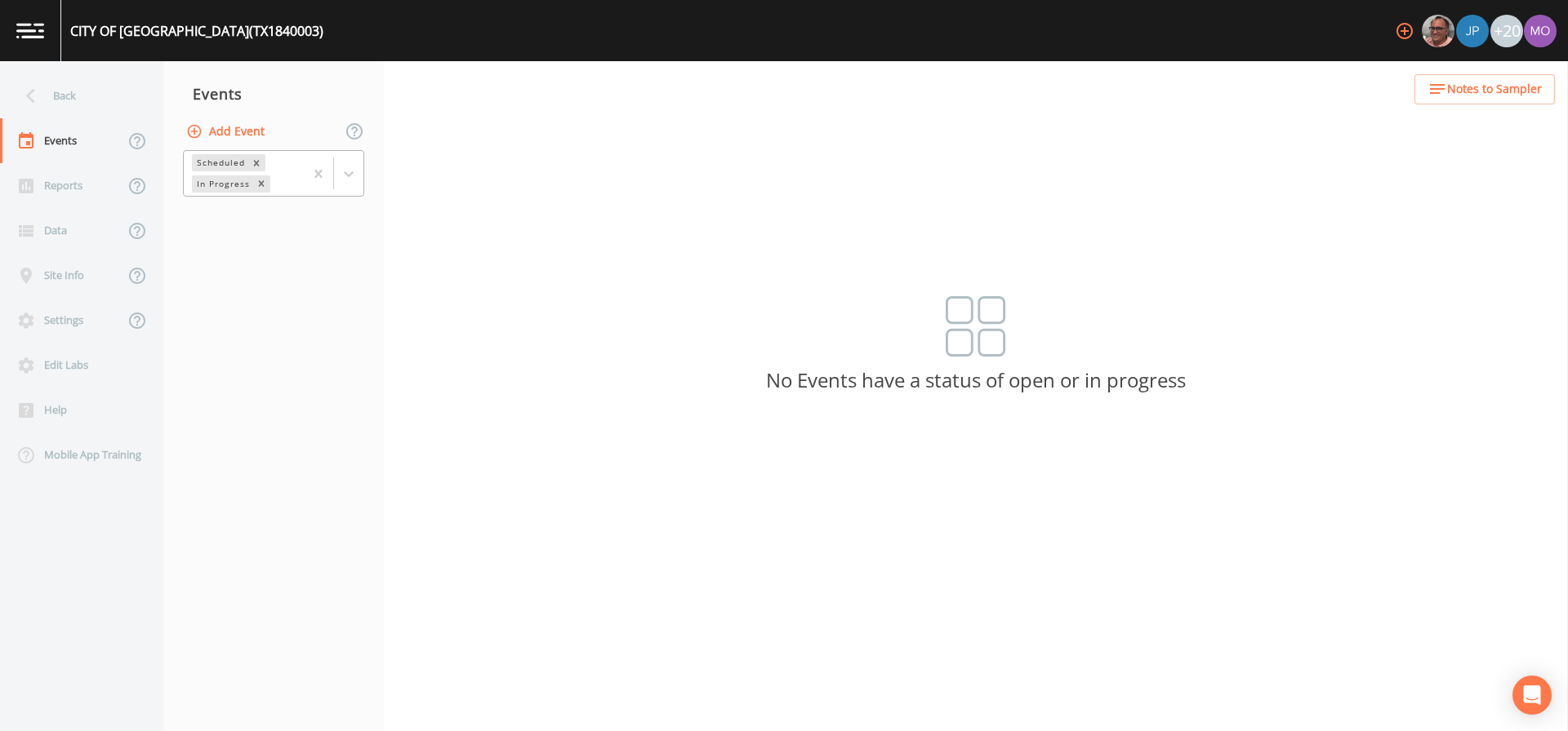
click at [202, 191] on div "In Progress" at bounding box center [222, 184] width 61 height 18
click at [220, 205] on div "Completed" at bounding box center [273, 198] width 181 height 15
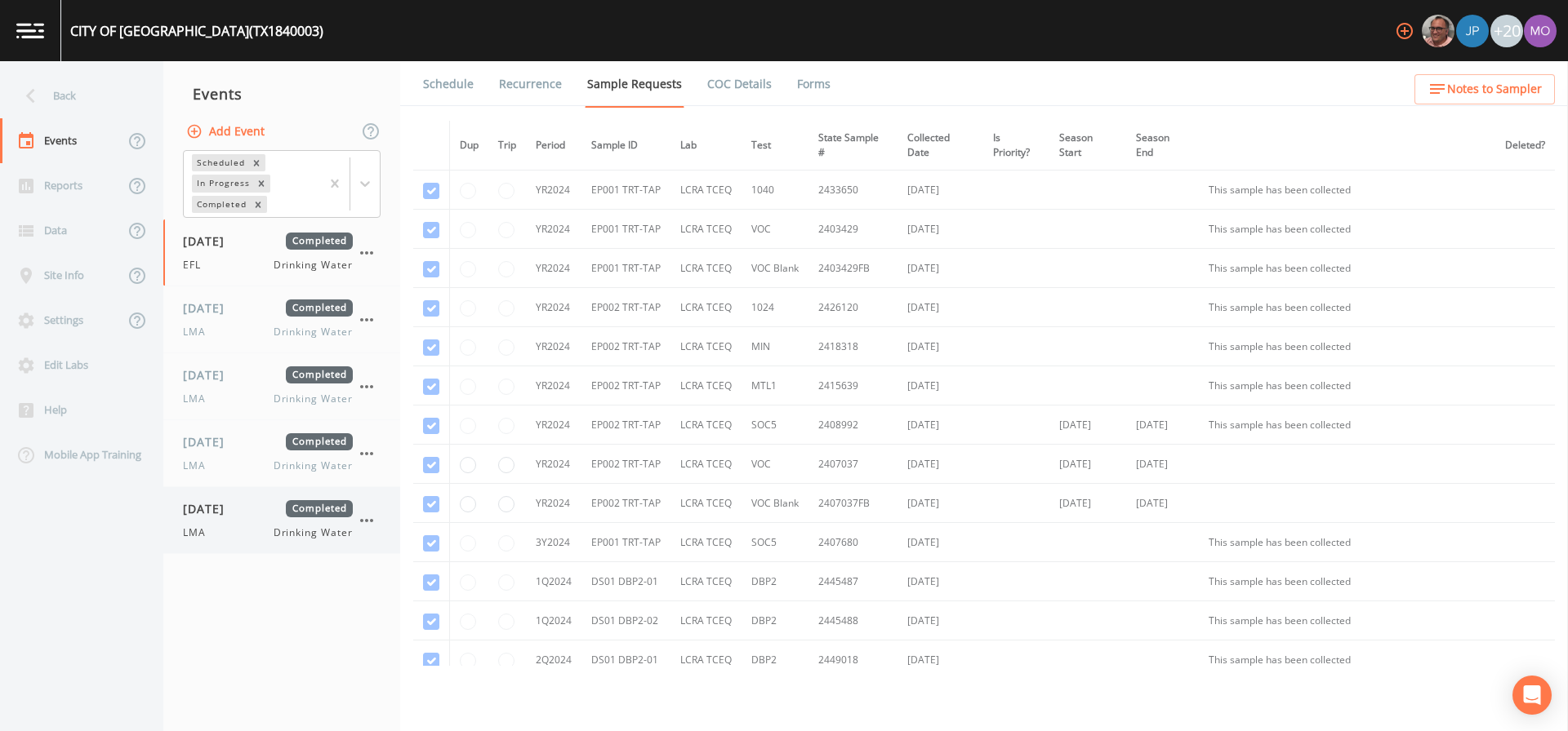
click at [205, 515] on span "[DATE]" at bounding box center [209, 509] width 53 height 18
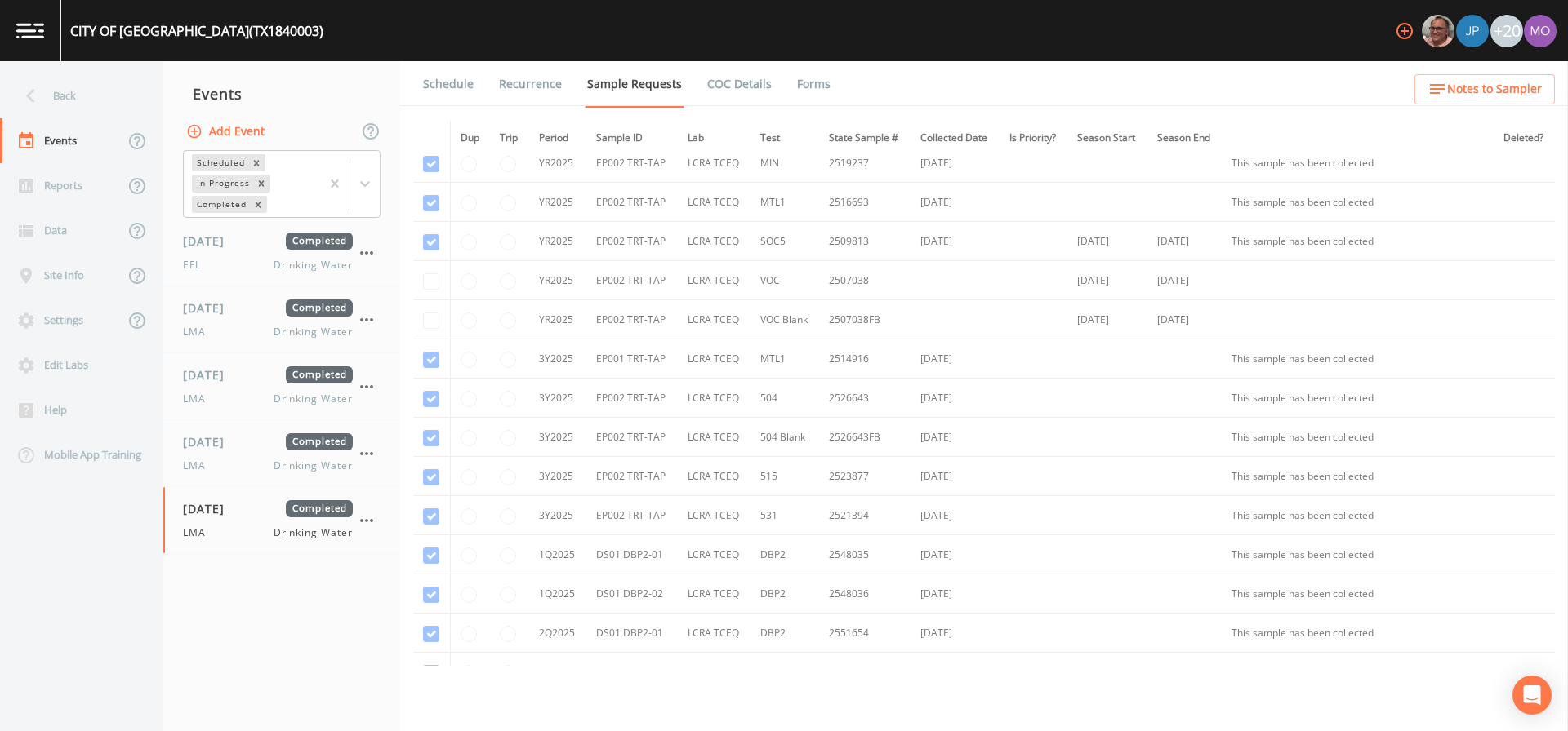
scroll to position [874, 0]
click at [104, 91] on div "Back" at bounding box center [73, 96] width 147 height 45
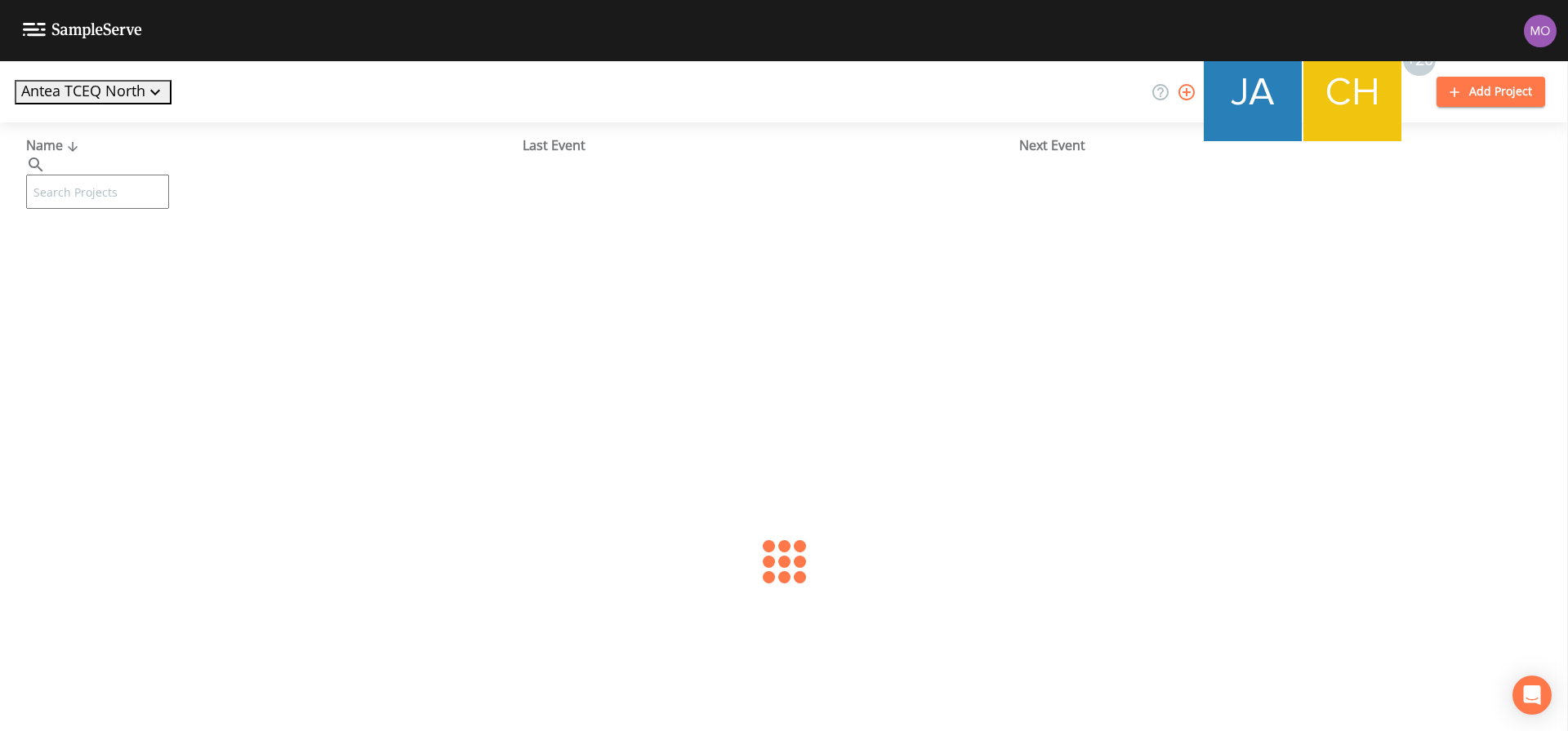
click at [169, 175] on input "text" at bounding box center [97, 191] width 143 height 34
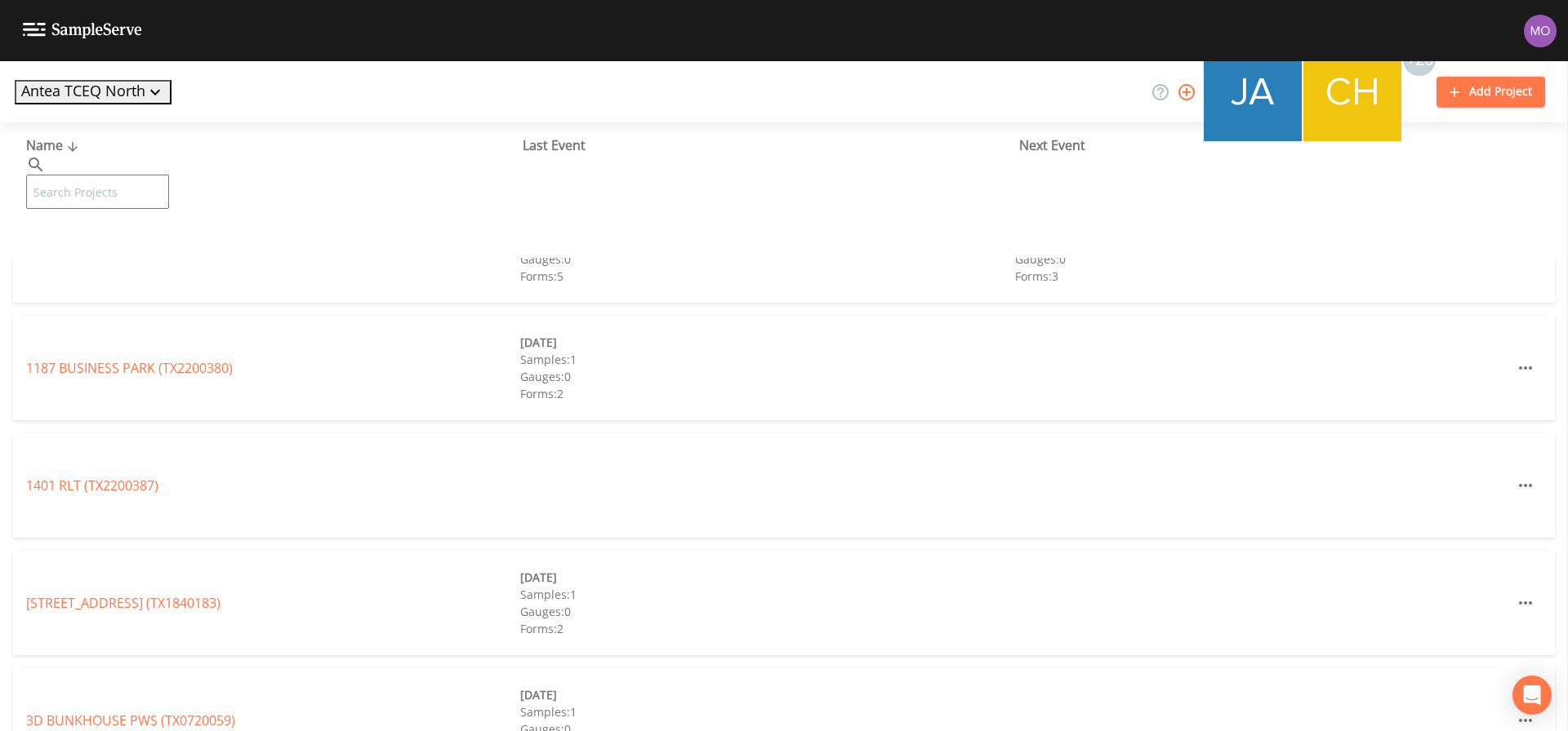
paste input "TX1840005"
type input "TX1840005"
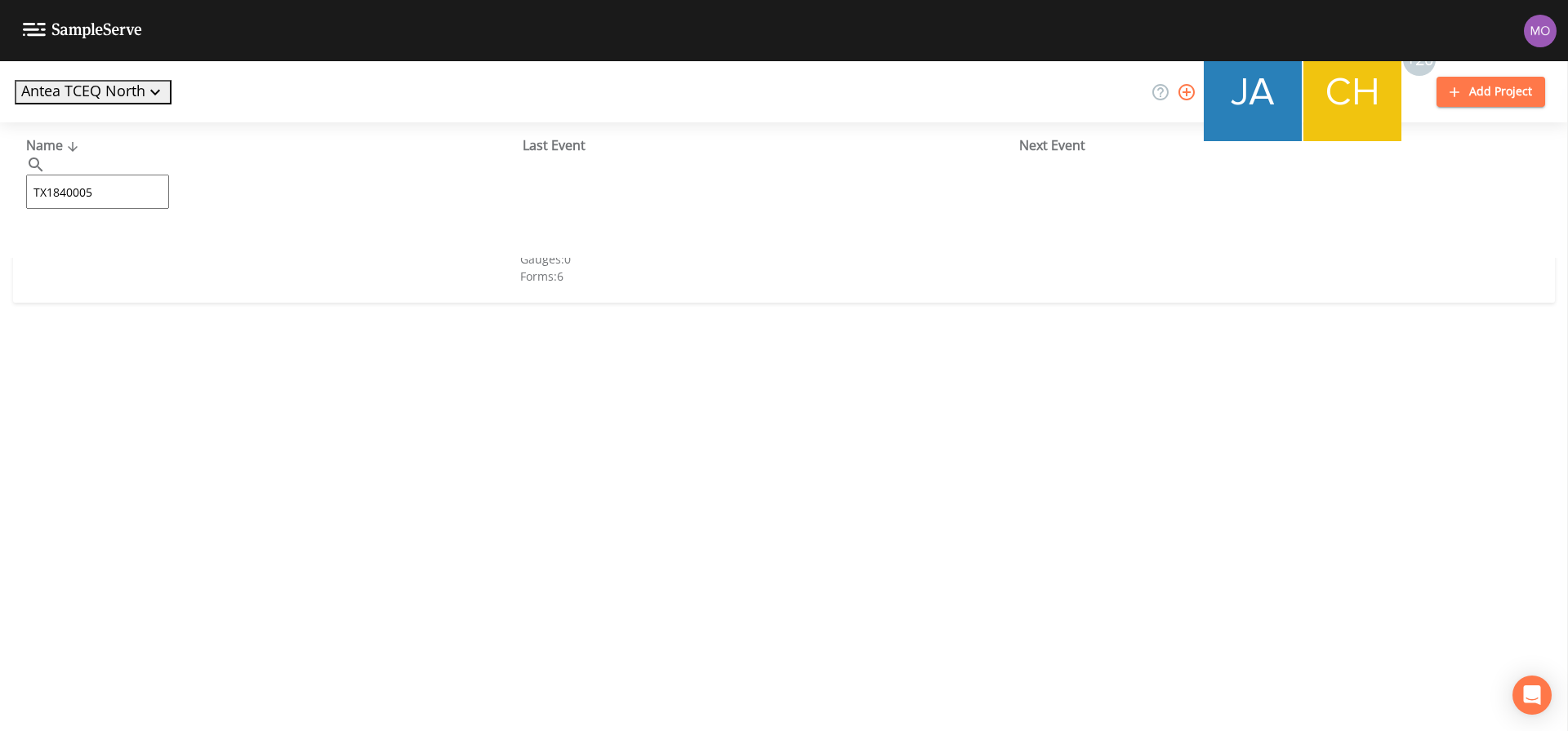
click at [139, 247] on link "CITY OF [GEOGRAPHIC_DATA] (TX1840005)" at bounding box center [155, 250] width 256 height 18
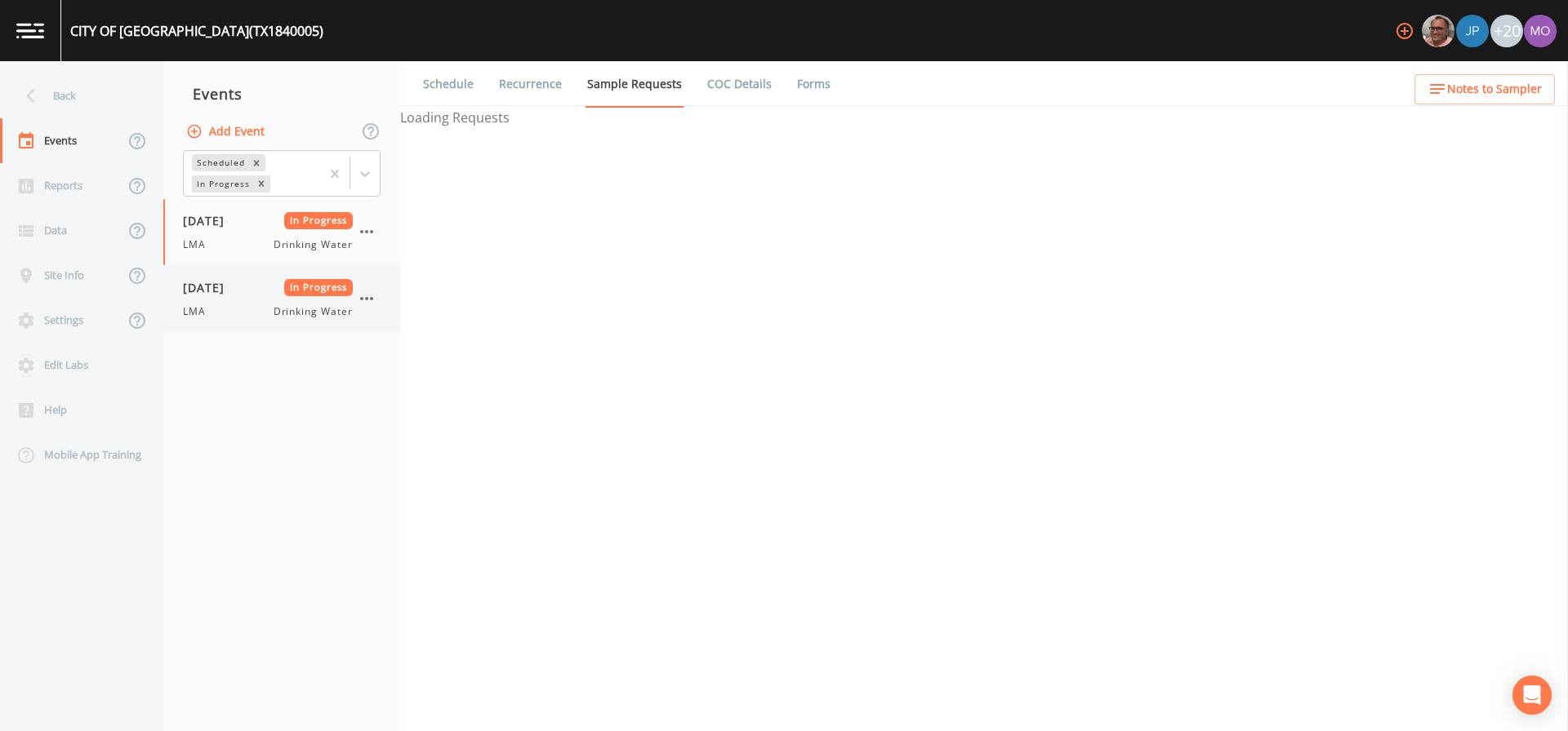
click at [200, 298] on div "[DATE] In Progress LMA Drinking Water" at bounding box center [267, 299] width 169 height 40
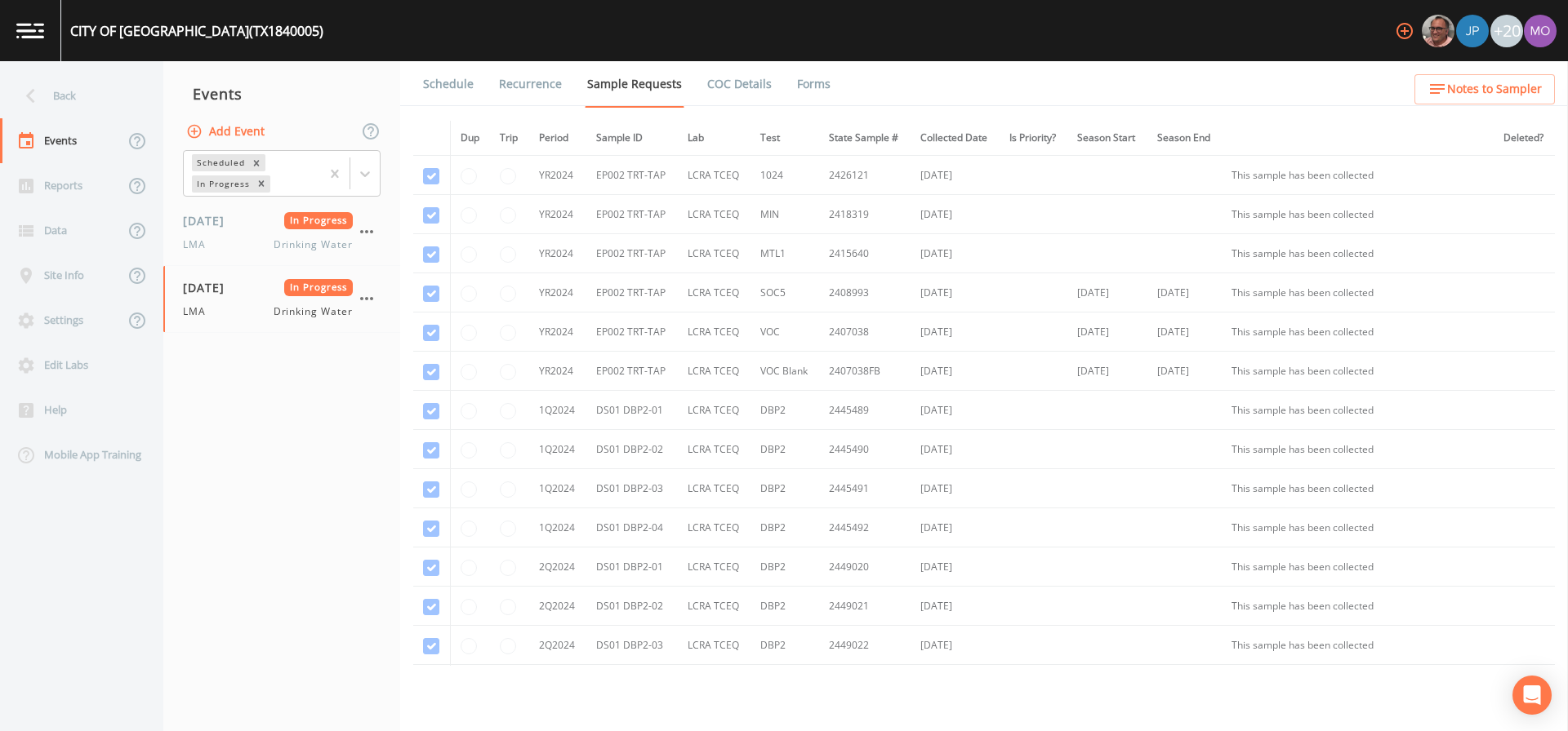
click at [809, 88] on link "Forms" at bounding box center [814, 84] width 39 height 46
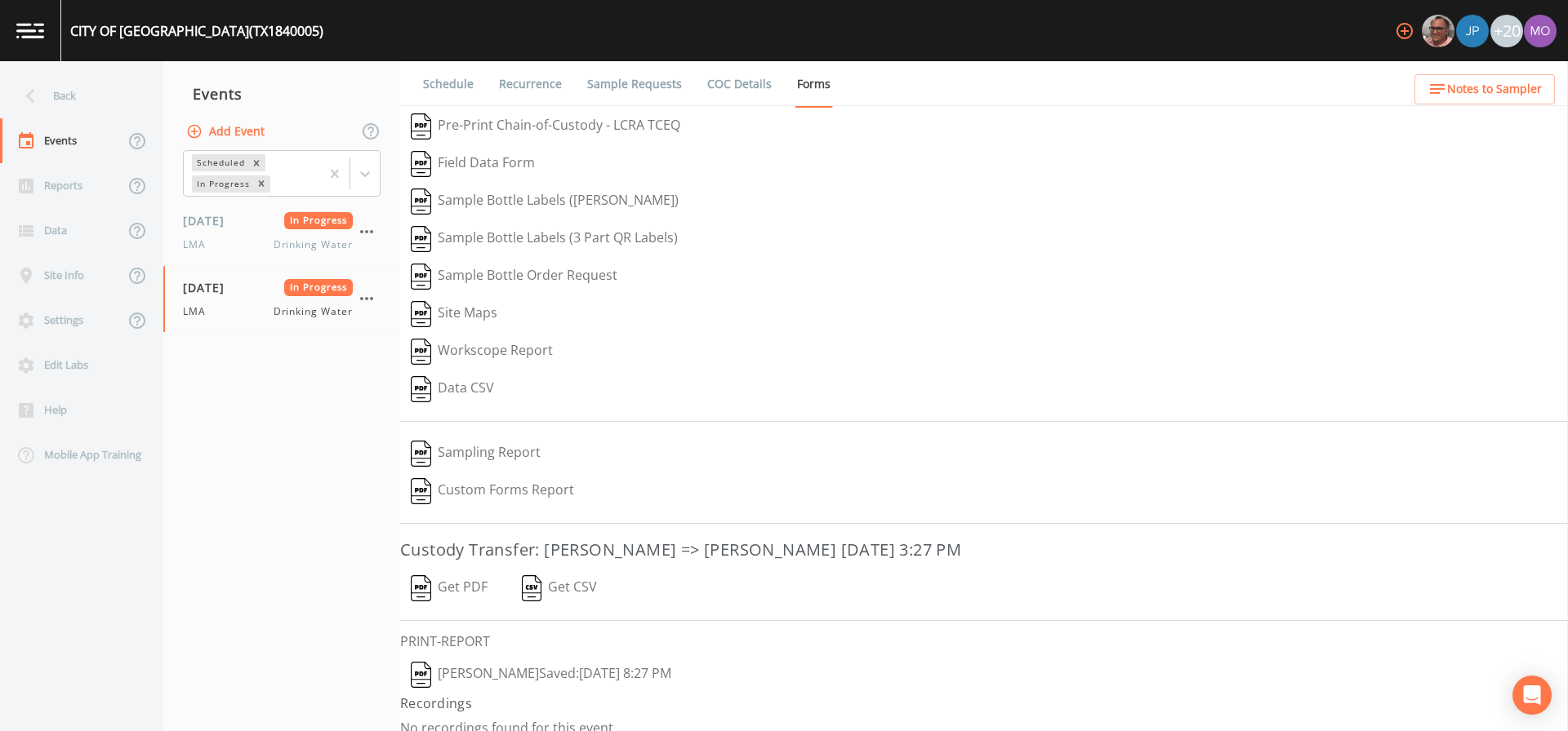
scroll to position [18, 0]
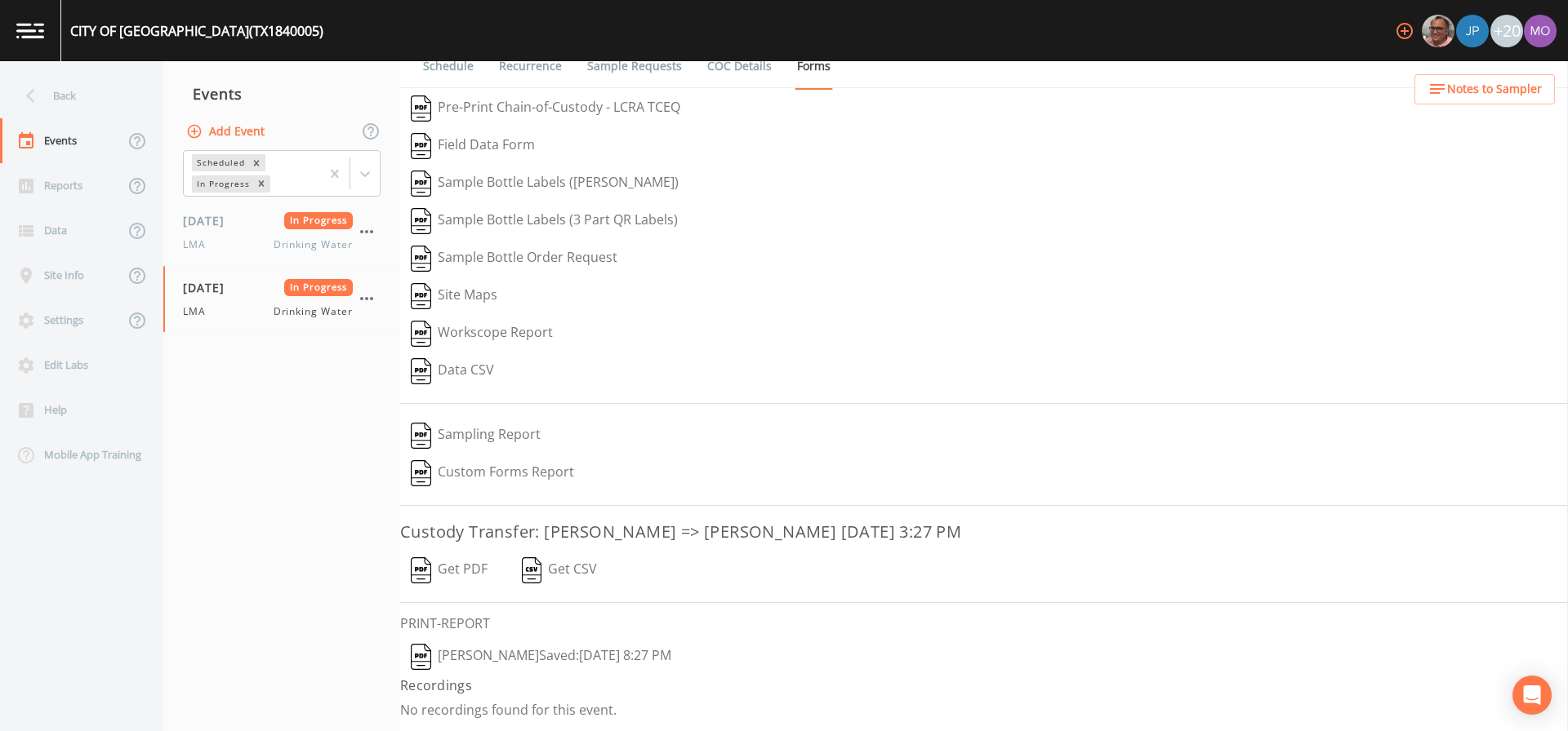
click at [430, 649] on button "[PERSON_NAME]  Saved: [DATE] 8:27 PM" at bounding box center [541, 656] width 282 height 38
click at [90, 97] on div "Back" at bounding box center [73, 96] width 147 height 45
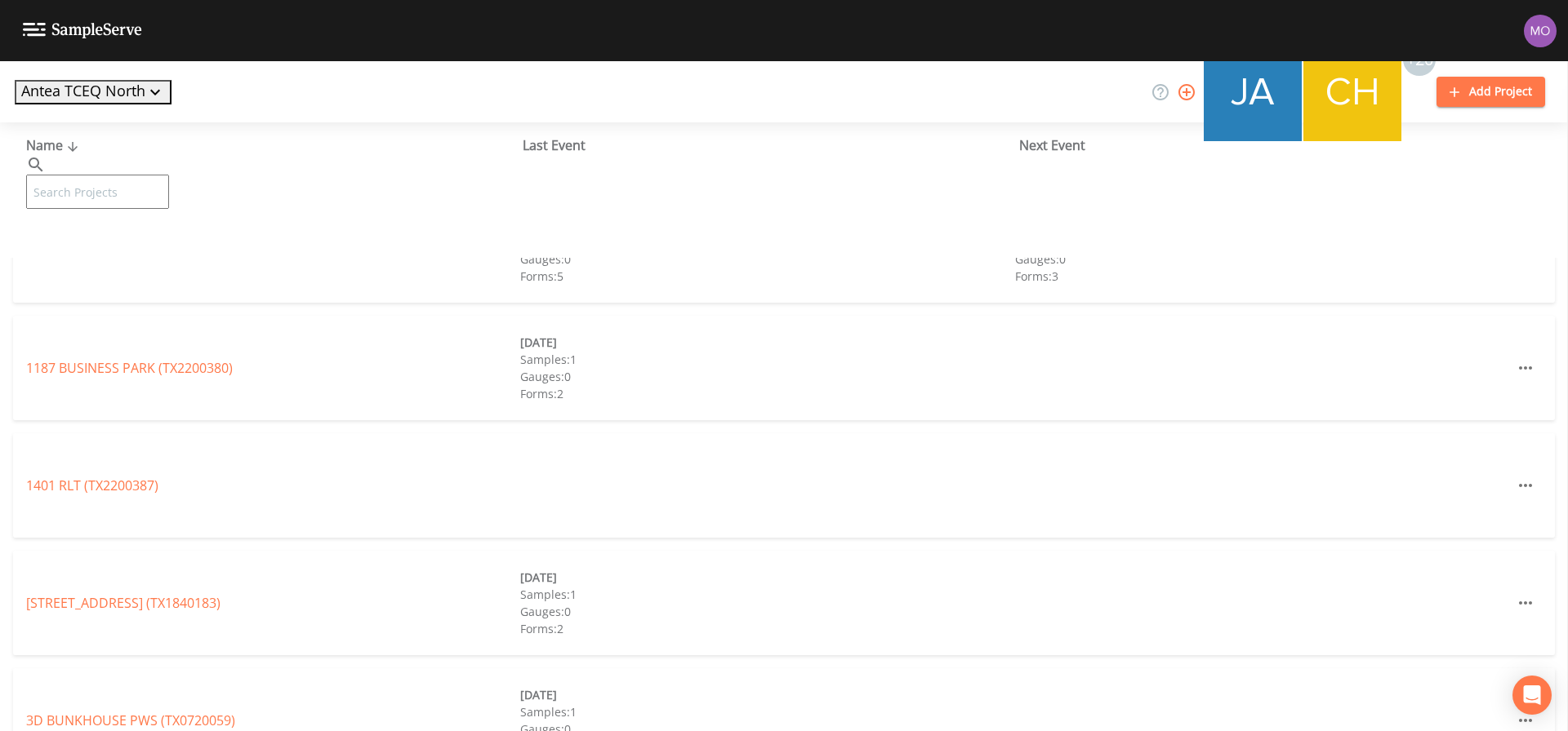
click at [106, 175] on input "text" at bounding box center [97, 191] width 143 height 34
paste input "TX2120009"
type input "TX2120009"
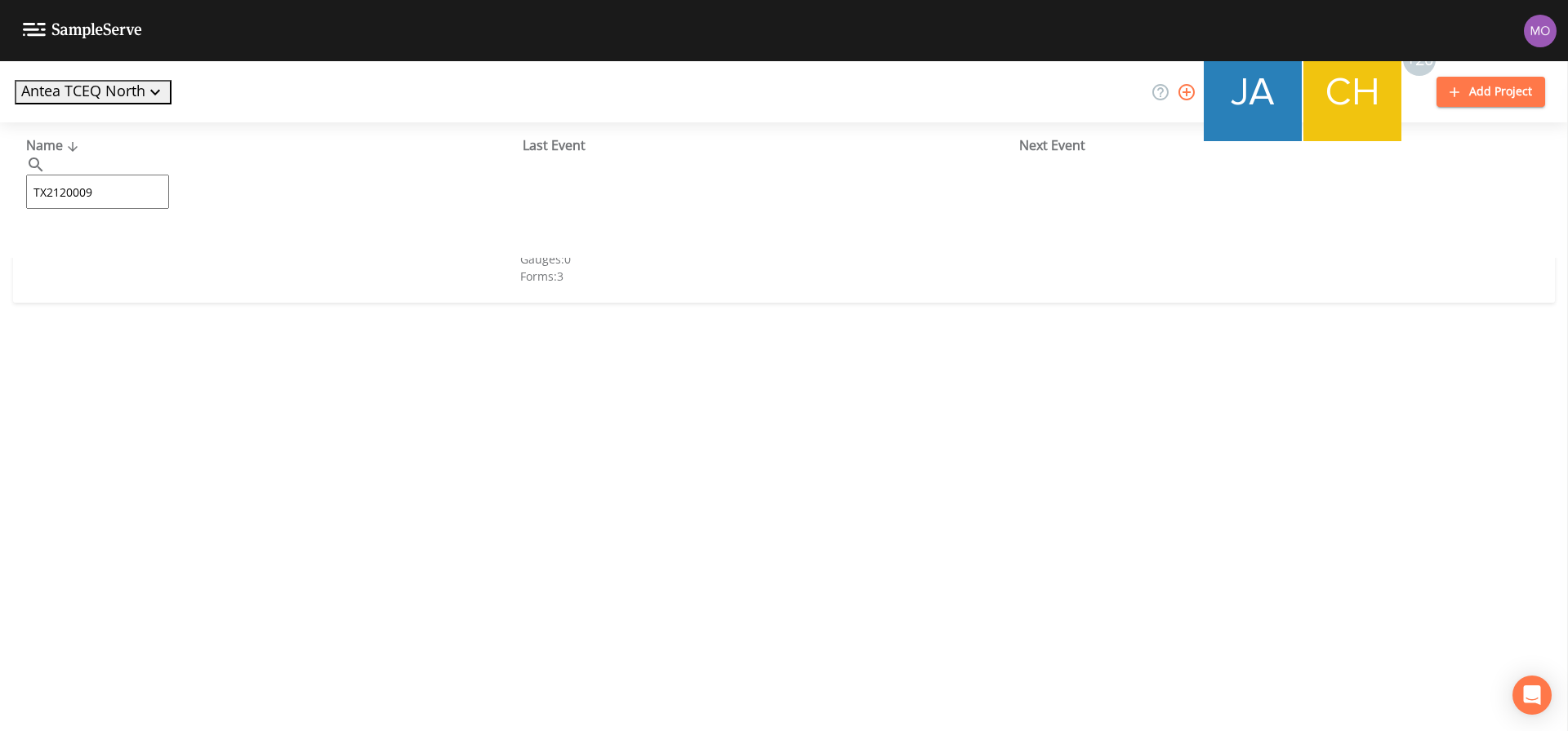
click at [101, 255] on link "[PERSON_NAME] WSC (TX2120009)" at bounding box center [131, 250] width 210 height 18
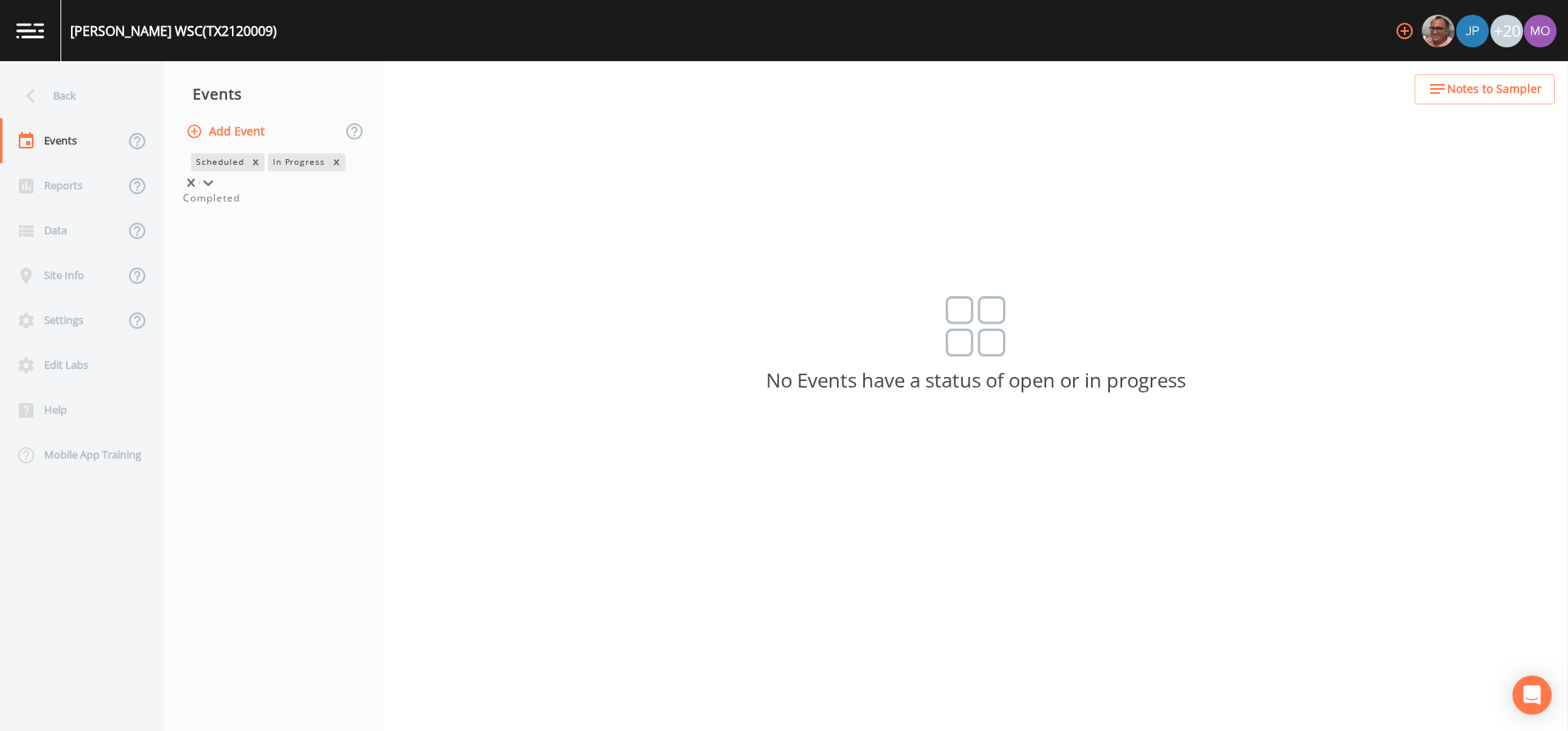
click at [268, 170] on div "In Progress" at bounding box center [298, 162] width 61 height 18
click at [225, 205] on div "Completed" at bounding box center [273, 198] width 181 height 15
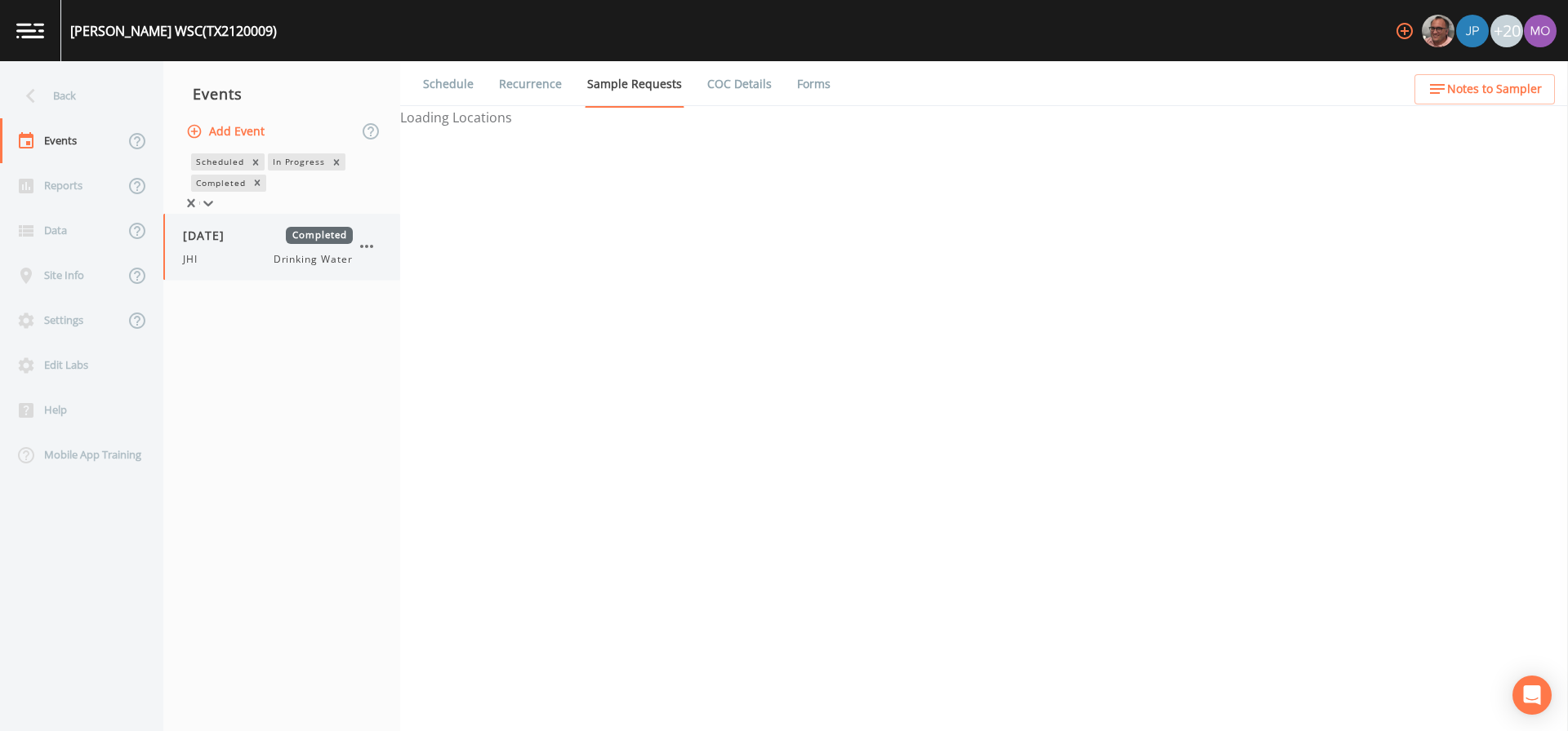
click at [227, 244] on span "[DATE]" at bounding box center [209, 236] width 53 height 18
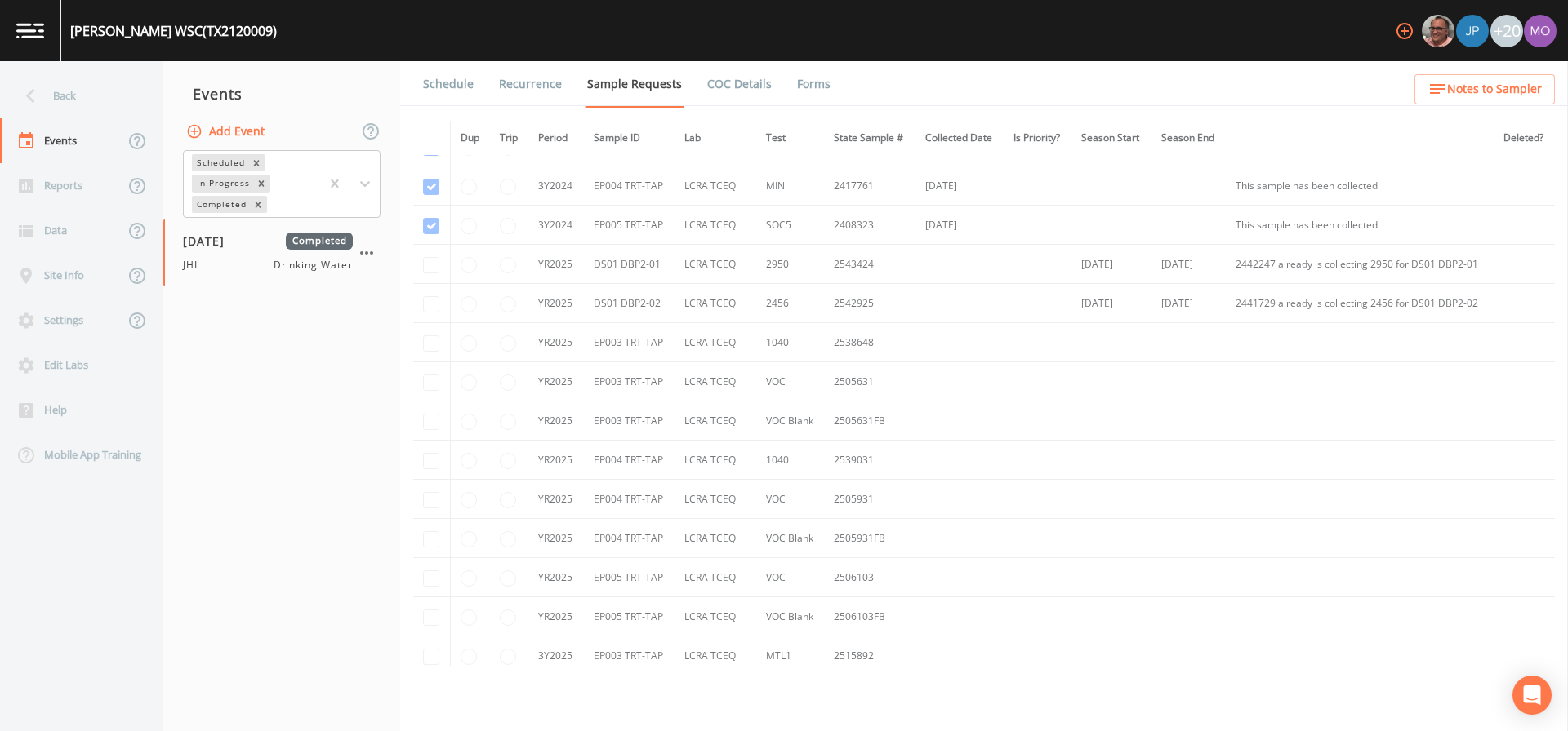
scroll to position [602, 0]
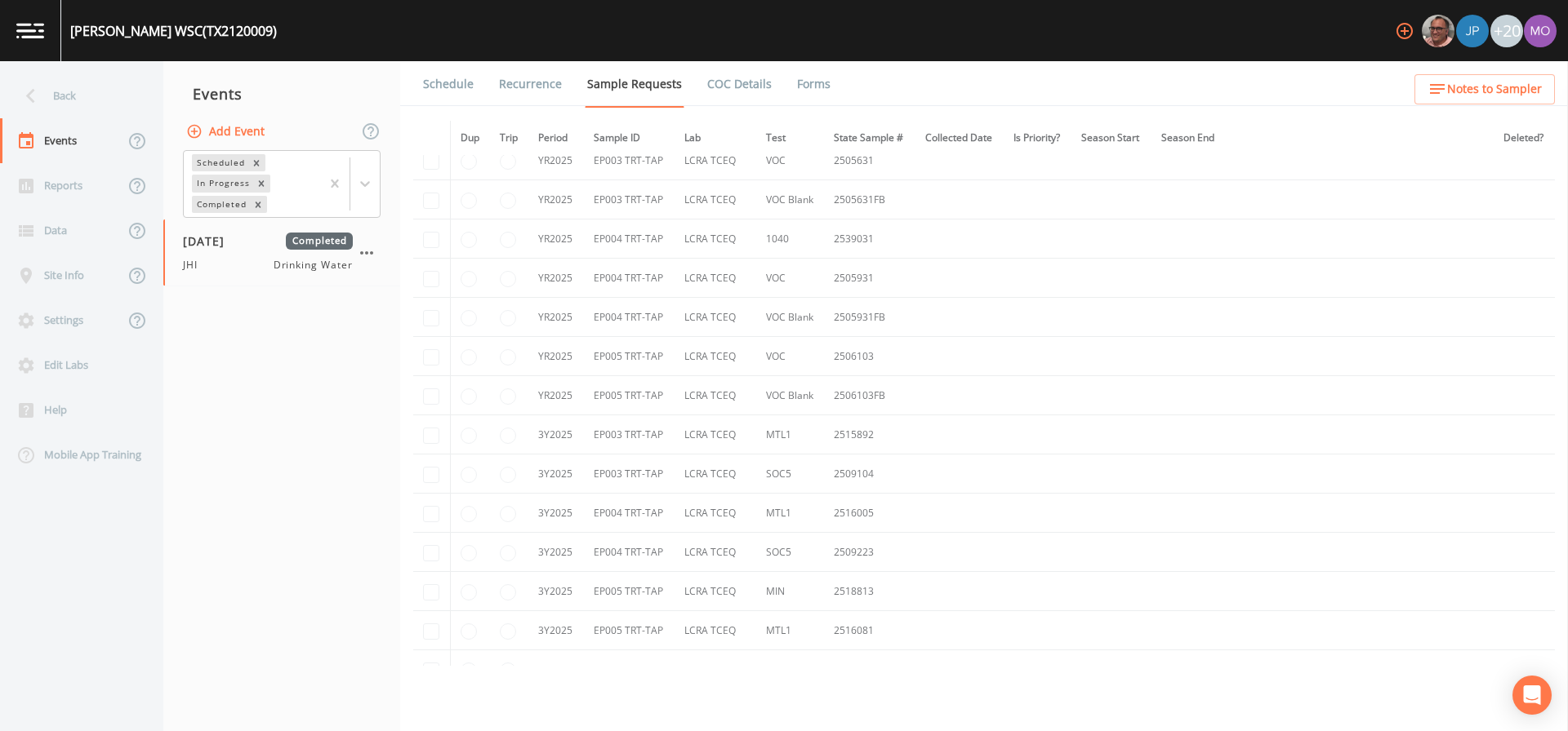
click at [800, 88] on link "Forms" at bounding box center [814, 84] width 39 height 46
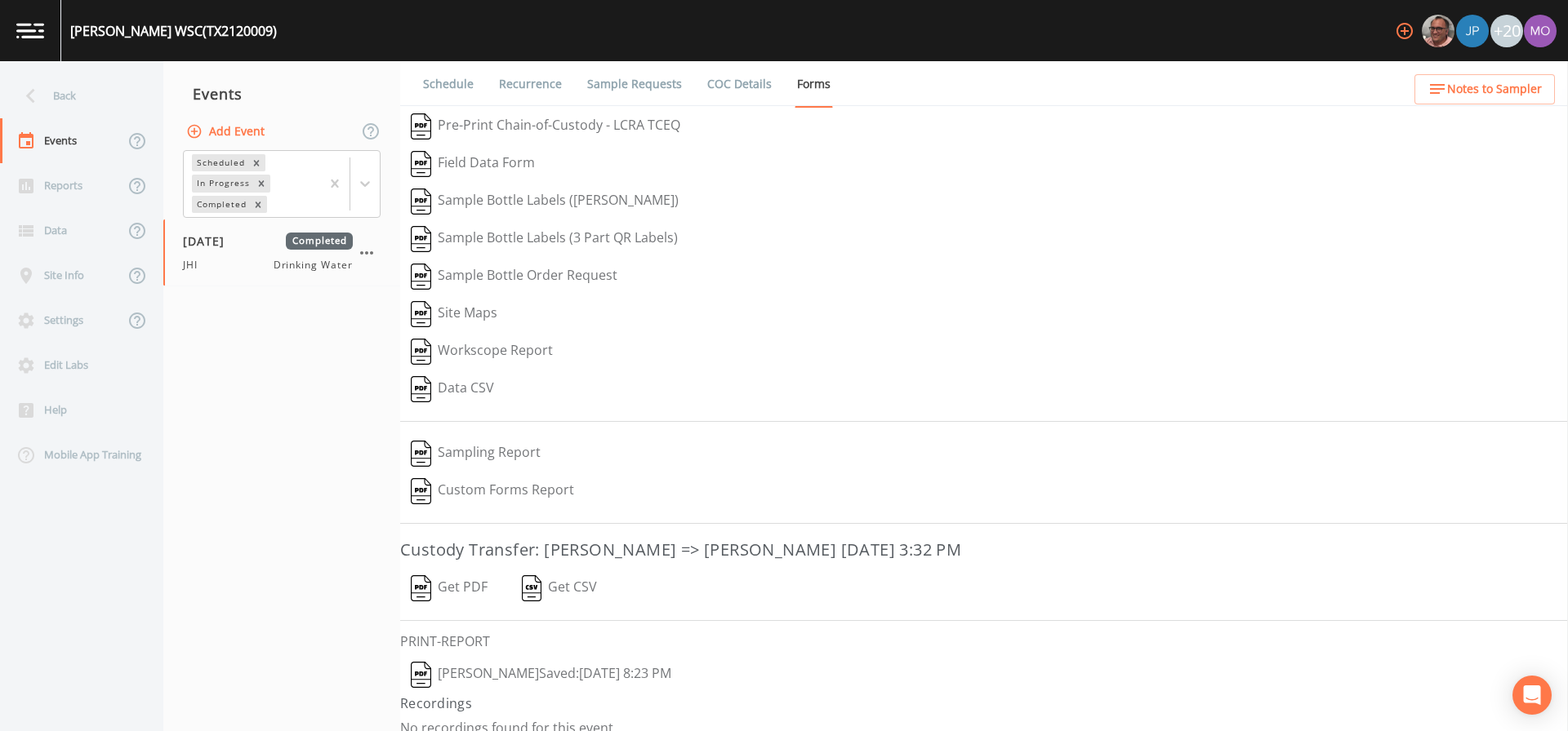
scroll to position [18, 0]
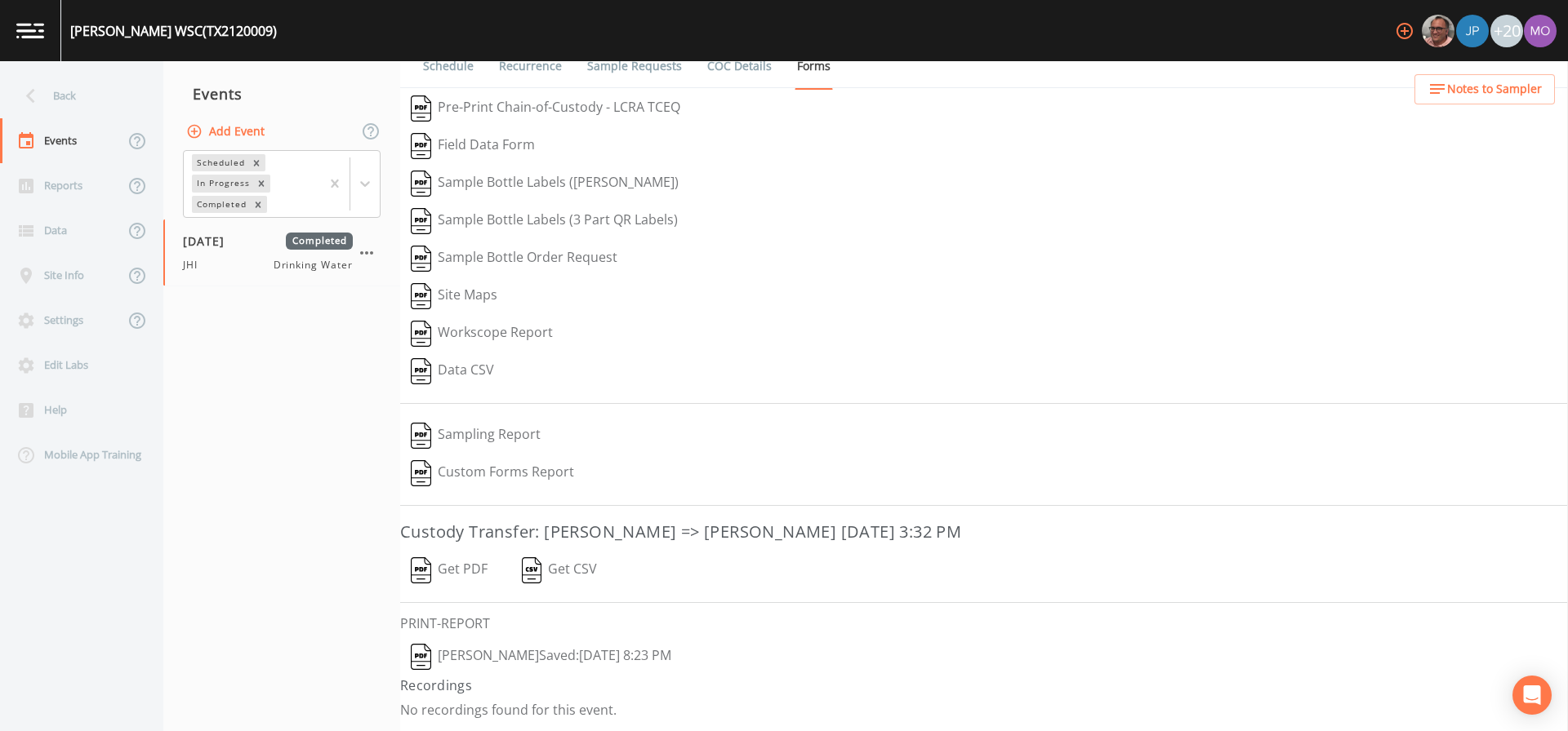
click at [424, 662] on img "button" at bounding box center [421, 657] width 20 height 26
click at [55, 110] on div "Back" at bounding box center [73, 96] width 147 height 45
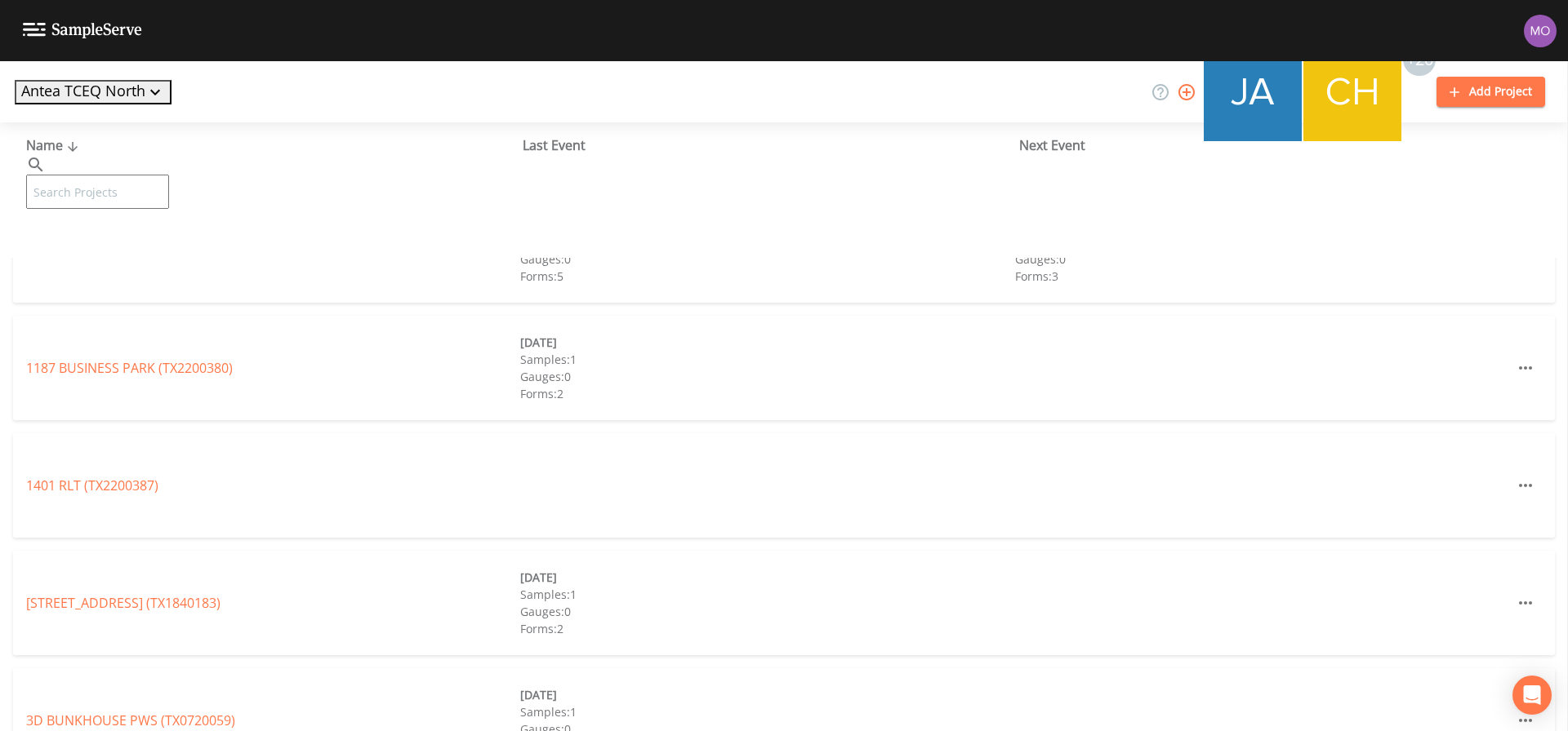
click at [90, 175] on input "text" at bounding box center [97, 191] width 143 height 34
paste input "TX2130002"
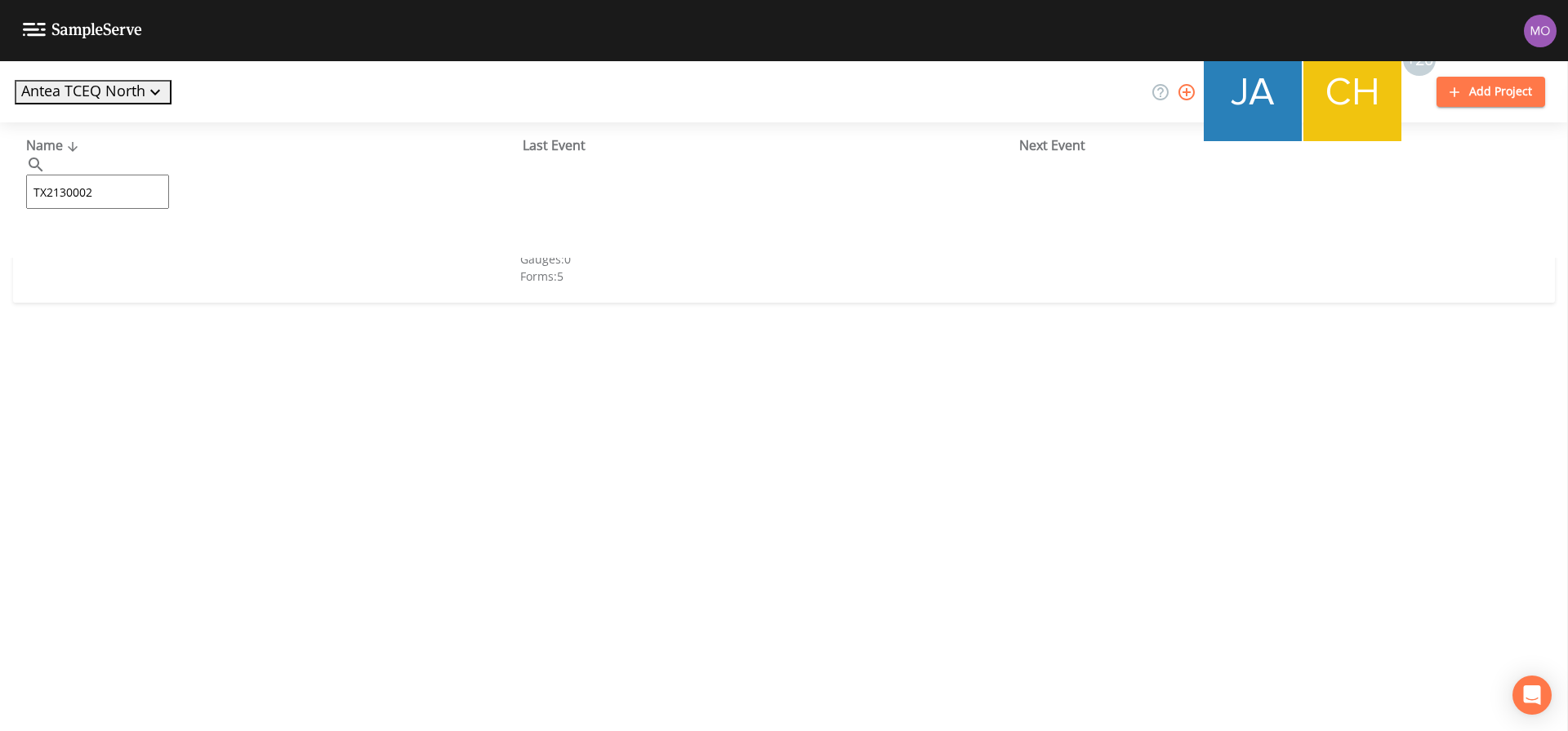
type input "TX2130002"
click at [79, 252] on link "[GEOGRAPHIC_DATA] (TX2130002)" at bounding box center [130, 250] width 207 height 18
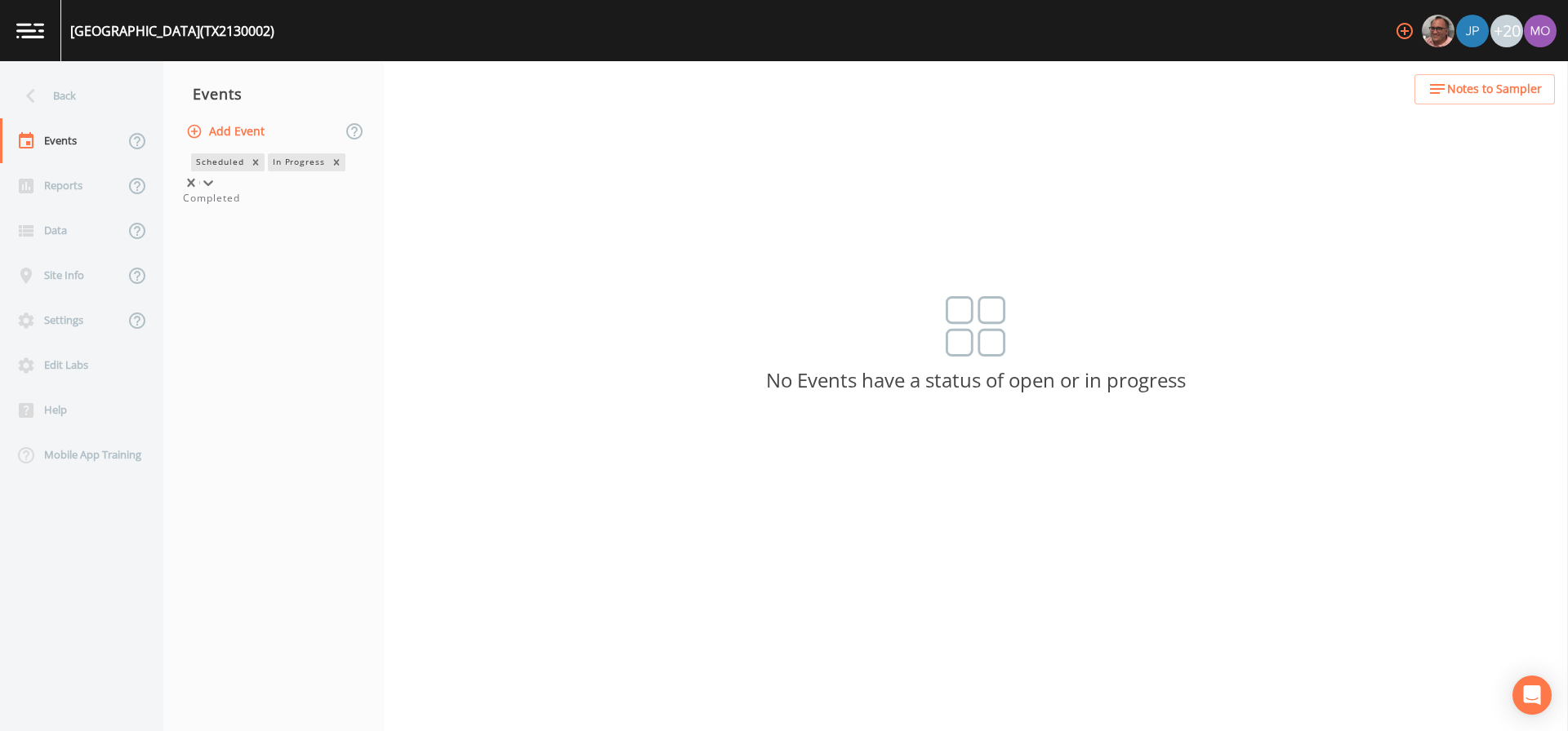
click at [268, 170] on div "In Progress" at bounding box center [298, 162] width 61 height 18
click at [218, 205] on div "Completed" at bounding box center [273, 198] width 181 height 15
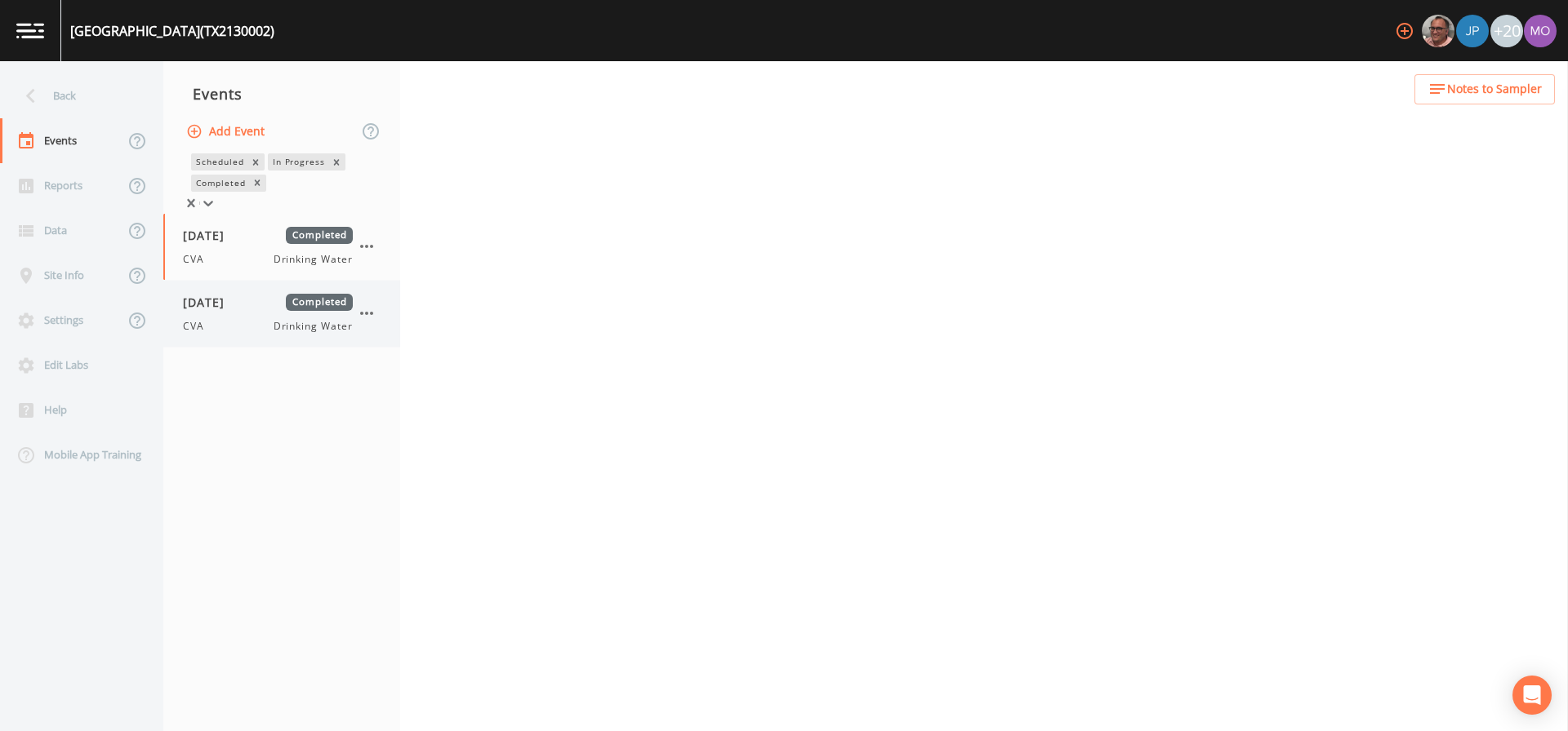
click at [212, 311] on span "[DATE]" at bounding box center [209, 303] width 53 height 18
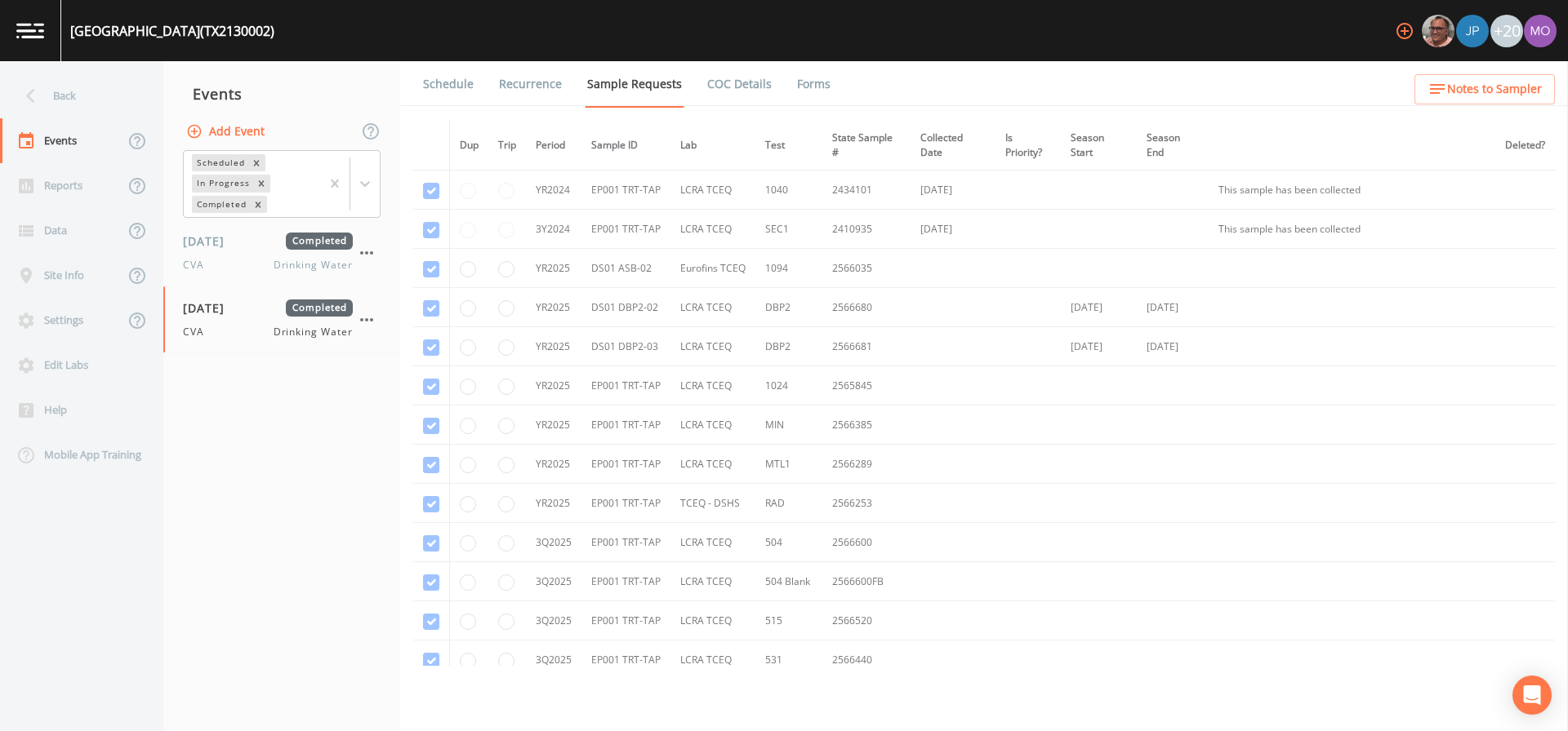
click at [811, 82] on link "Forms" at bounding box center [814, 84] width 39 height 46
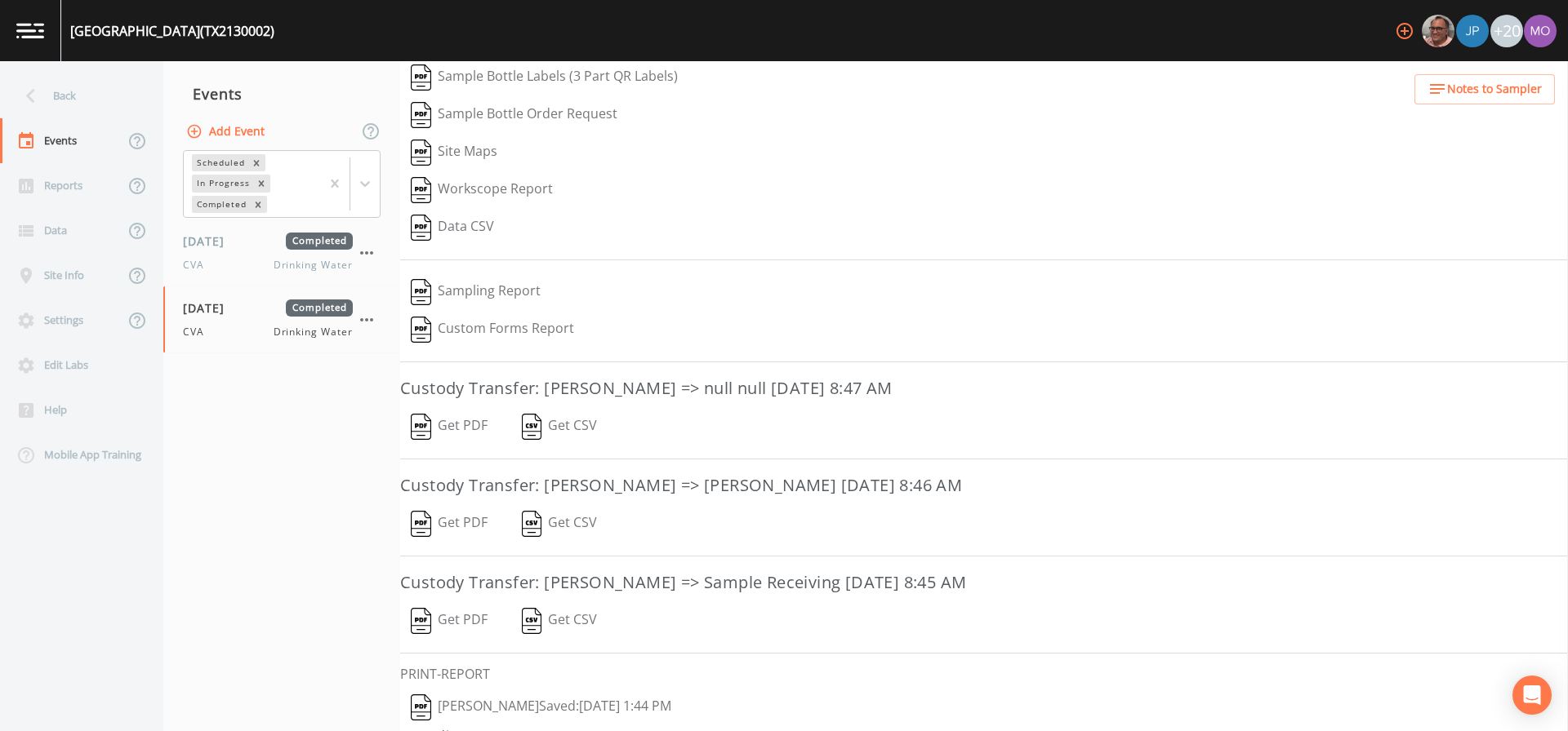
scroll to position [287, 0]
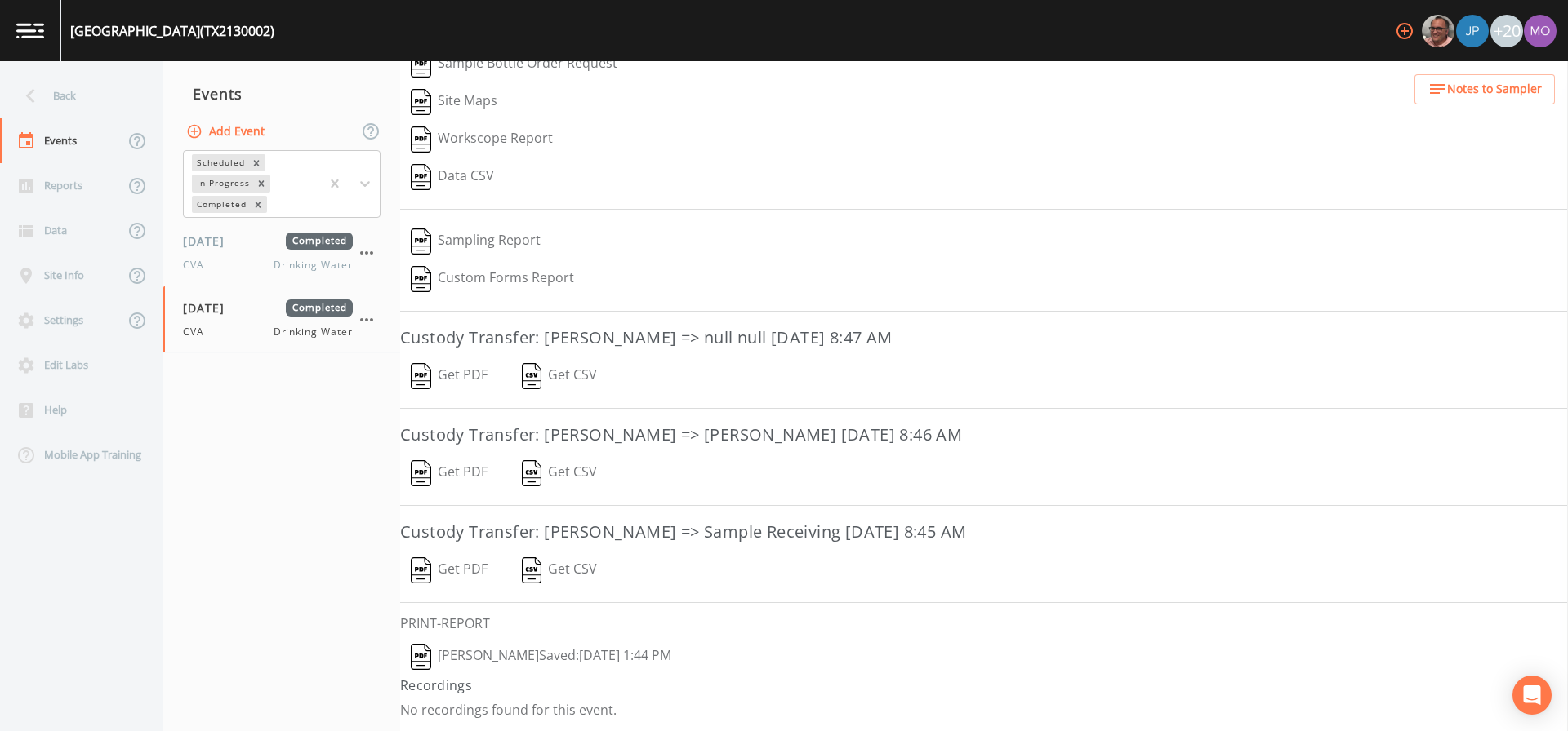
click at [422, 665] on img "button" at bounding box center [421, 657] width 20 height 26
